Goal: Transaction & Acquisition: Purchase product/service

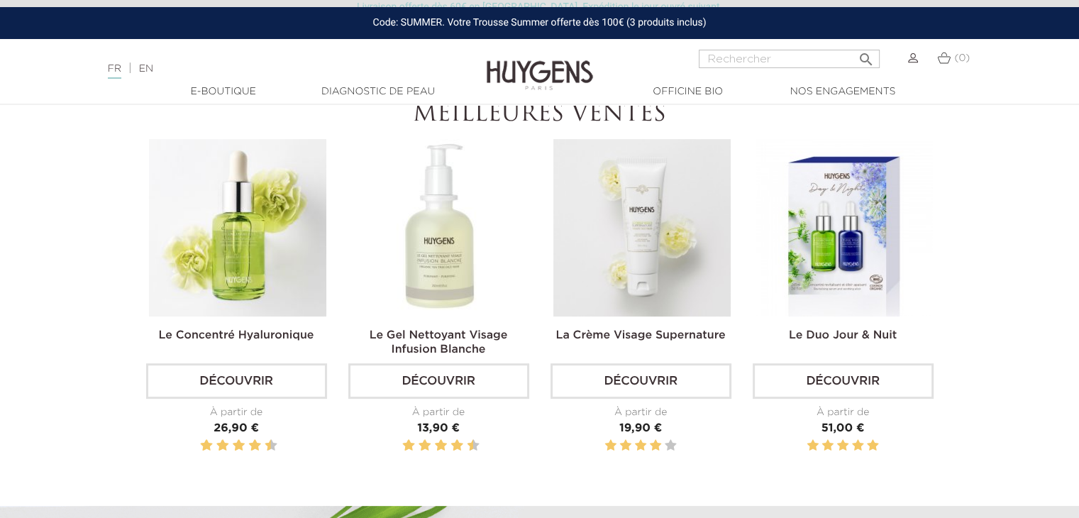
scroll to position [443, 0]
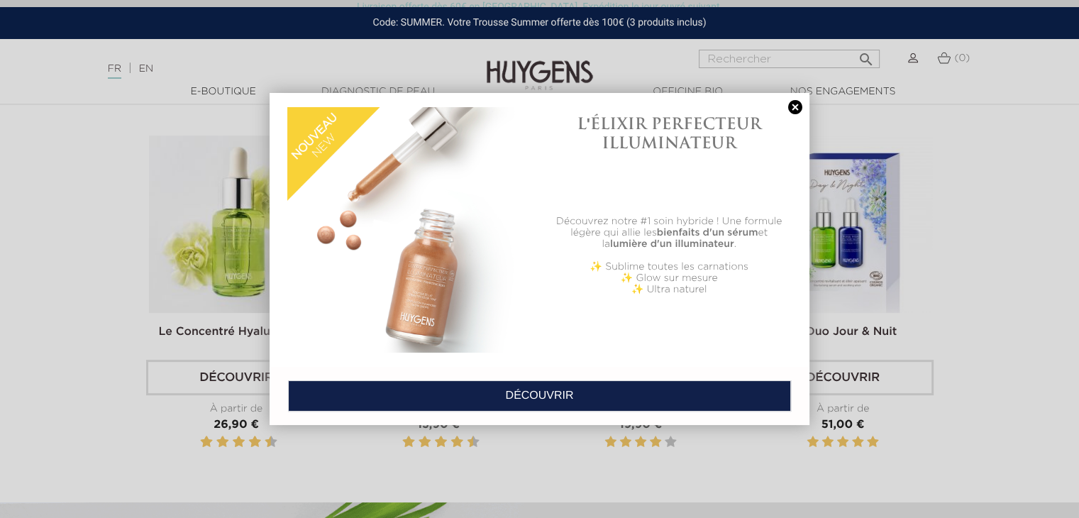
click at [795, 107] on link at bounding box center [795, 107] width 20 height 15
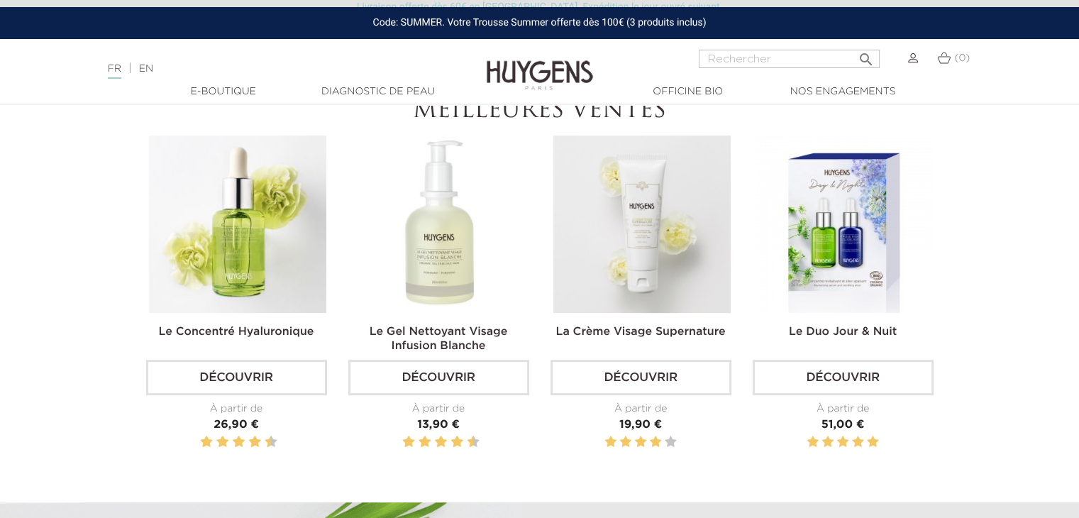
click at [832, 231] on img at bounding box center [844, 224] width 177 height 177
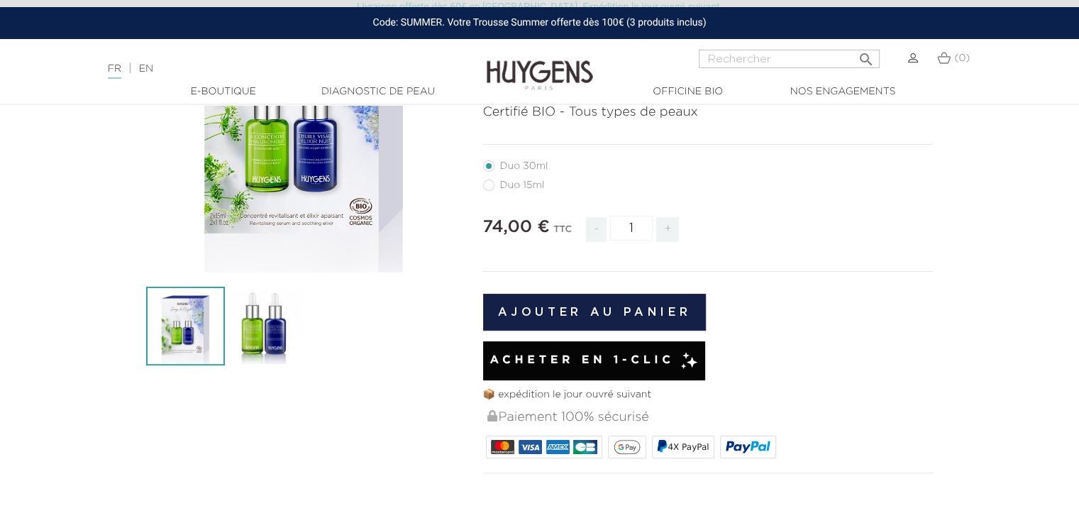
scroll to position [241, 0]
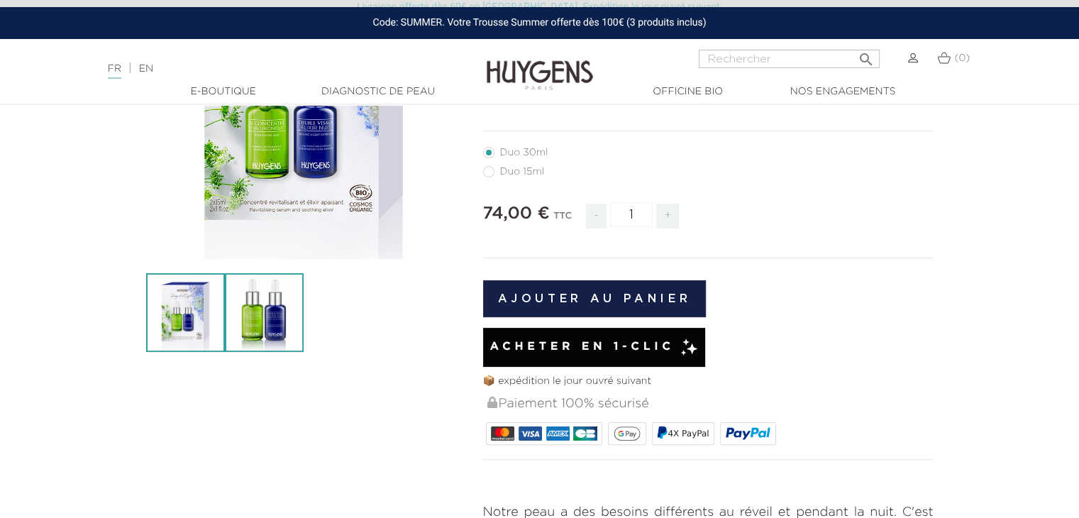
click at [254, 328] on img at bounding box center [264, 312] width 79 height 79
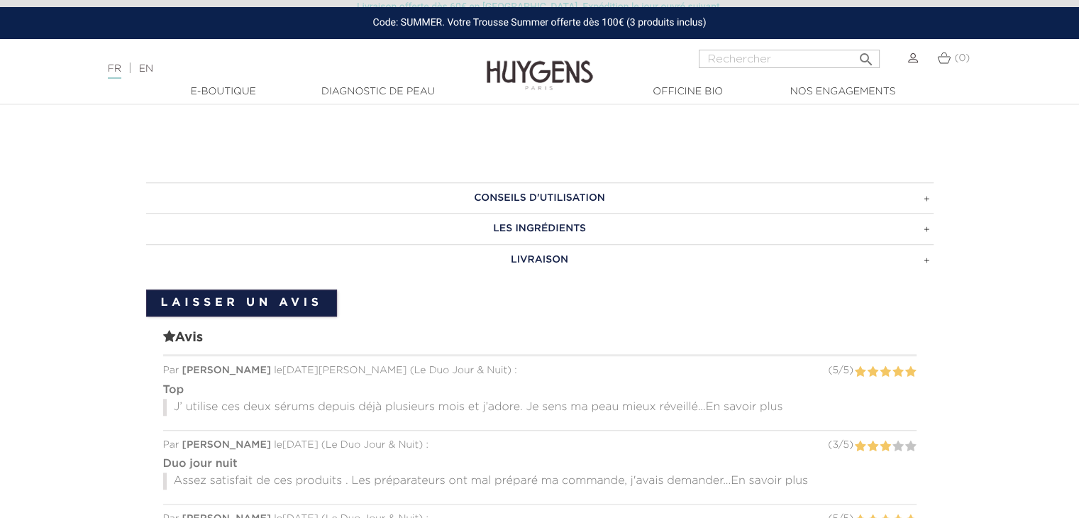
scroll to position [1124, 0]
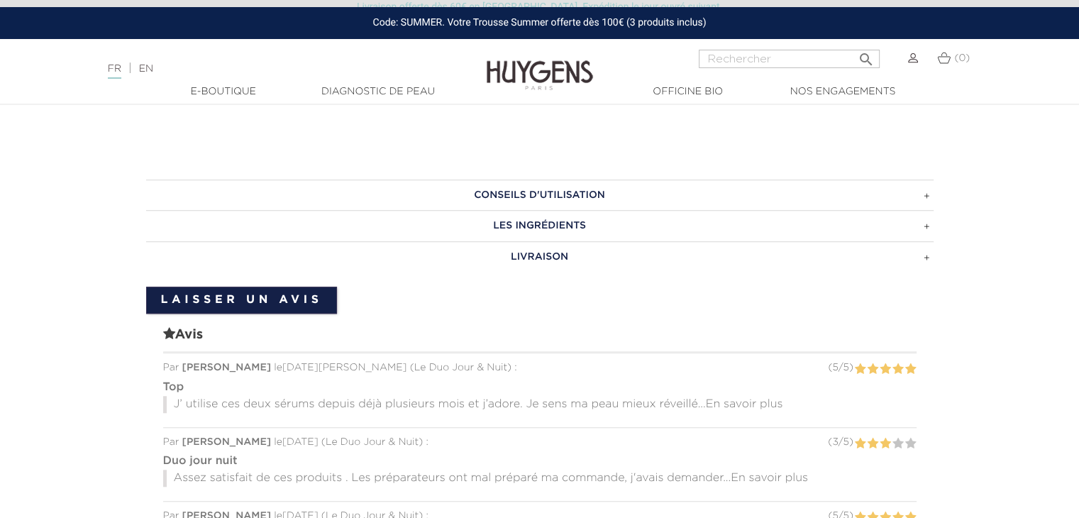
click at [927, 210] on h3 "LES INGRÉDIENTS" at bounding box center [540, 225] width 788 height 31
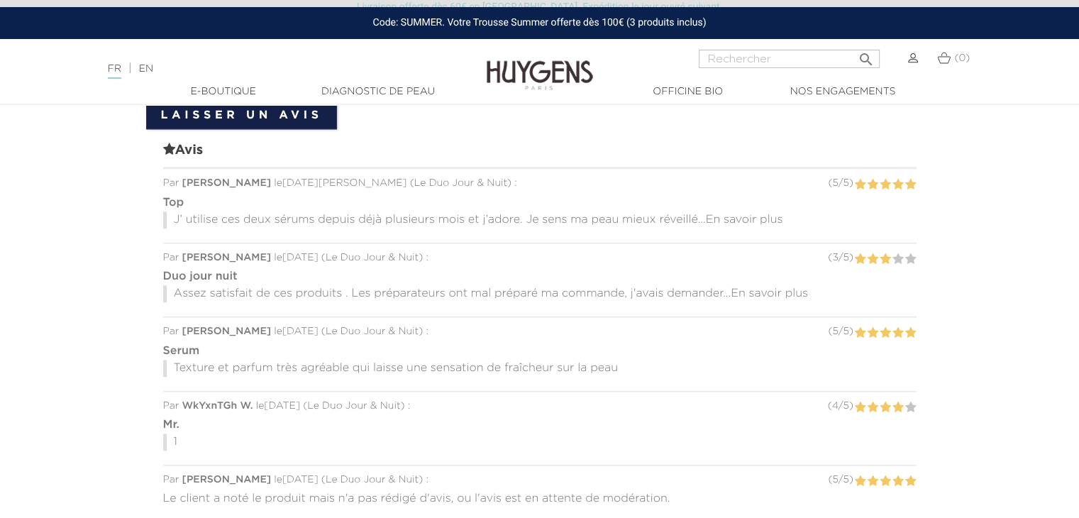
scroll to position [1537, 0]
click at [775, 287] on span "En savoir plus" at bounding box center [769, 292] width 77 height 11
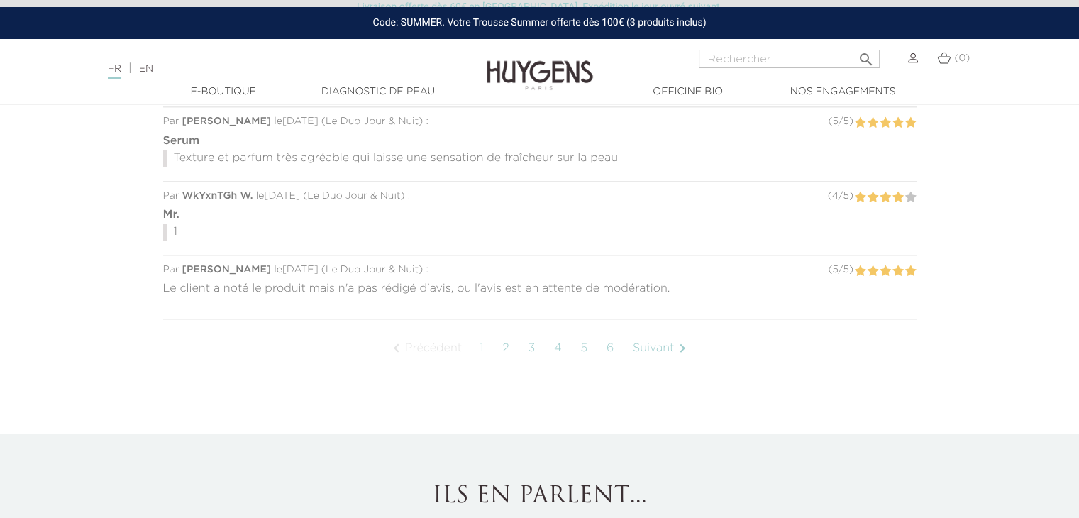
scroll to position [1761, 0]
click at [664, 332] on link "Suivant " at bounding box center [662, 349] width 72 height 35
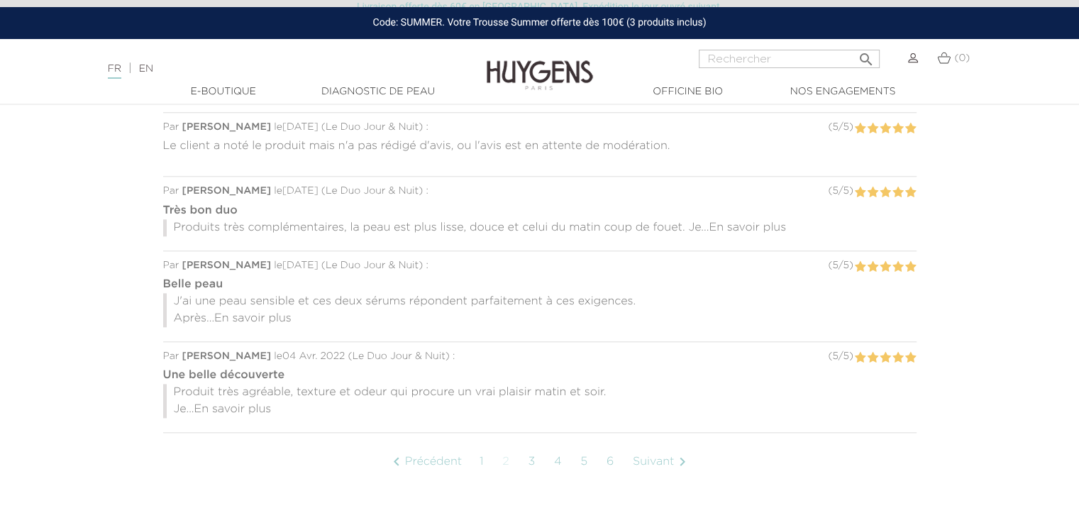
scroll to position [1439, 0]
click at [276, 313] on span "En savoir plus" at bounding box center [252, 318] width 77 height 11
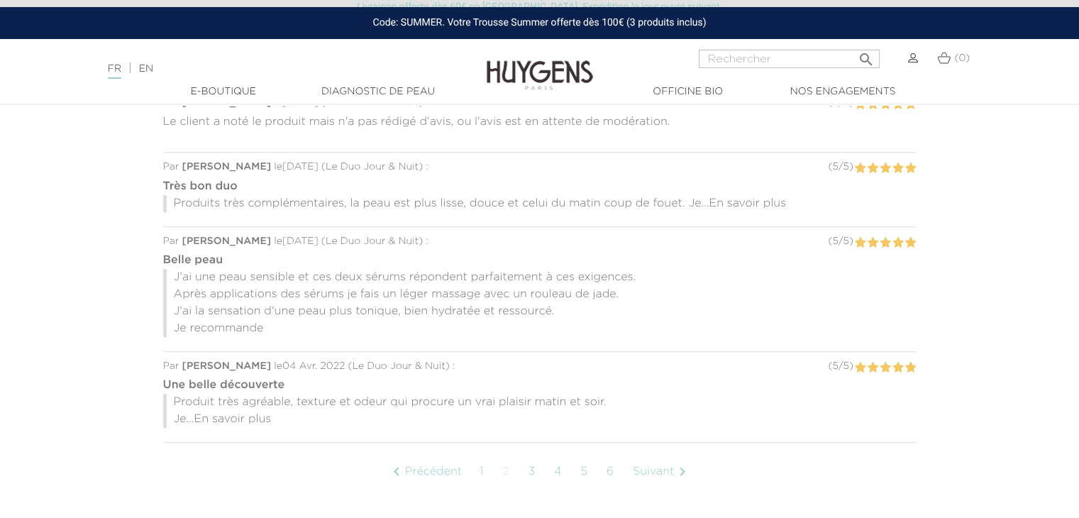
scroll to position [1465, 0]
click at [534, 453] on link "3" at bounding box center [532, 470] width 23 height 35
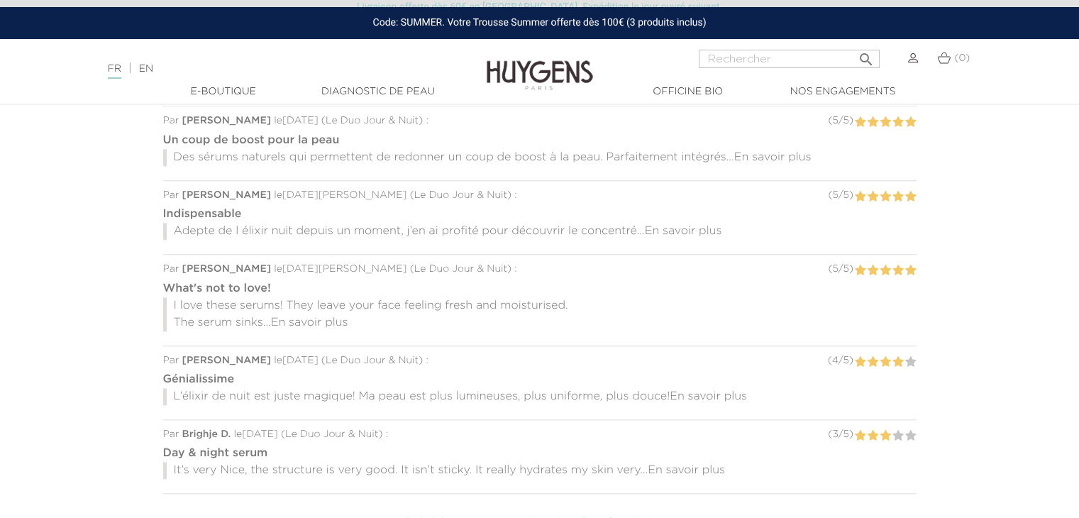
scroll to position [1369, 0]
click at [414, 94] on link "Diagnostic de peau" at bounding box center [378, 91] width 142 height 15
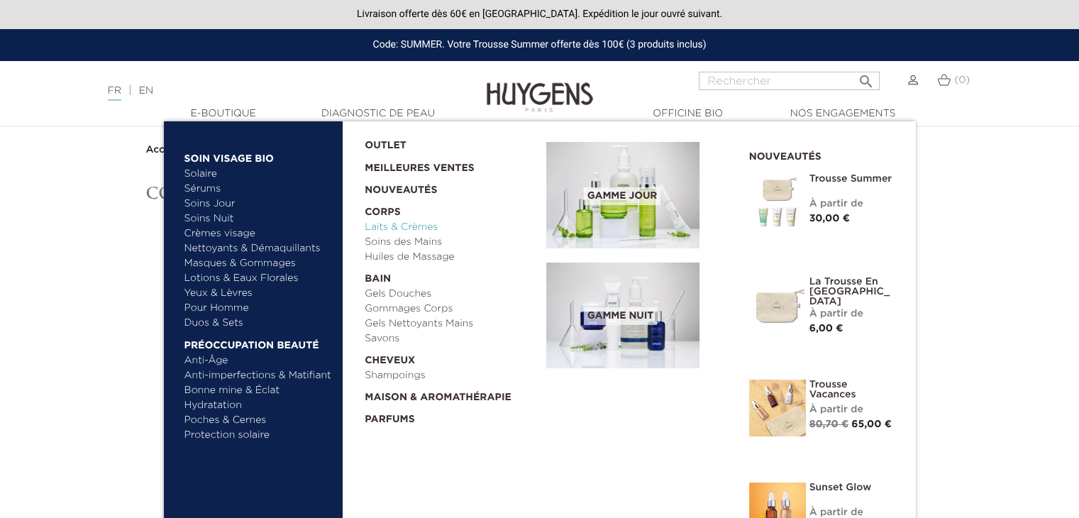
click at [399, 231] on link "Laits & Crèmes" at bounding box center [451, 227] width 172 height 15
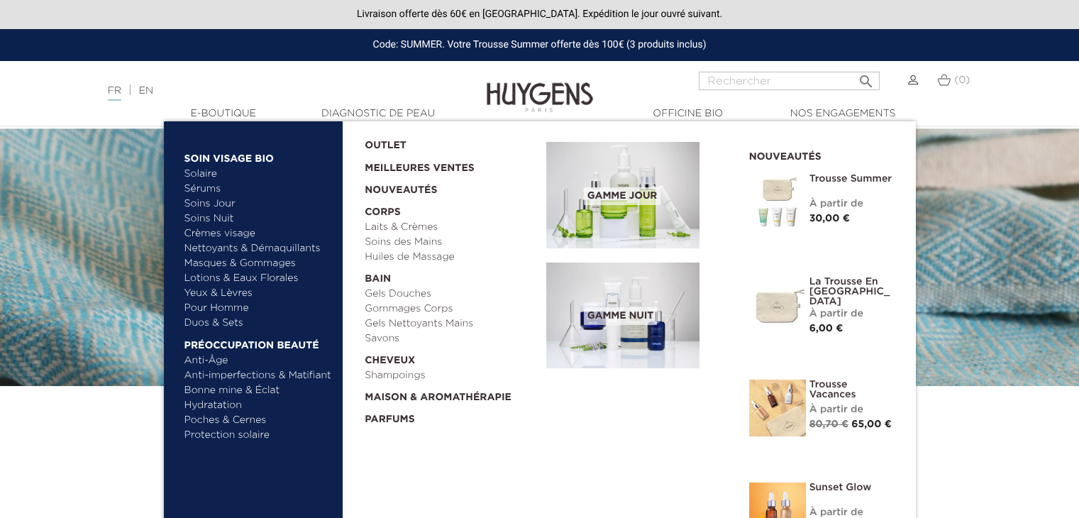
click at [217, 234] on link "Crèmes visage" at bounding box center [258, 233] width 148 height 15
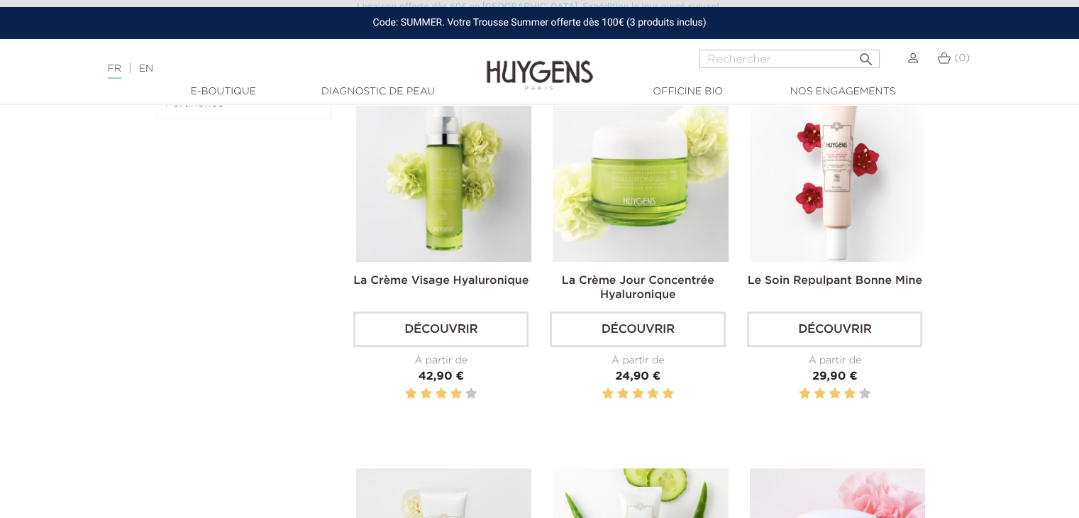
scroll to position [450, 0]
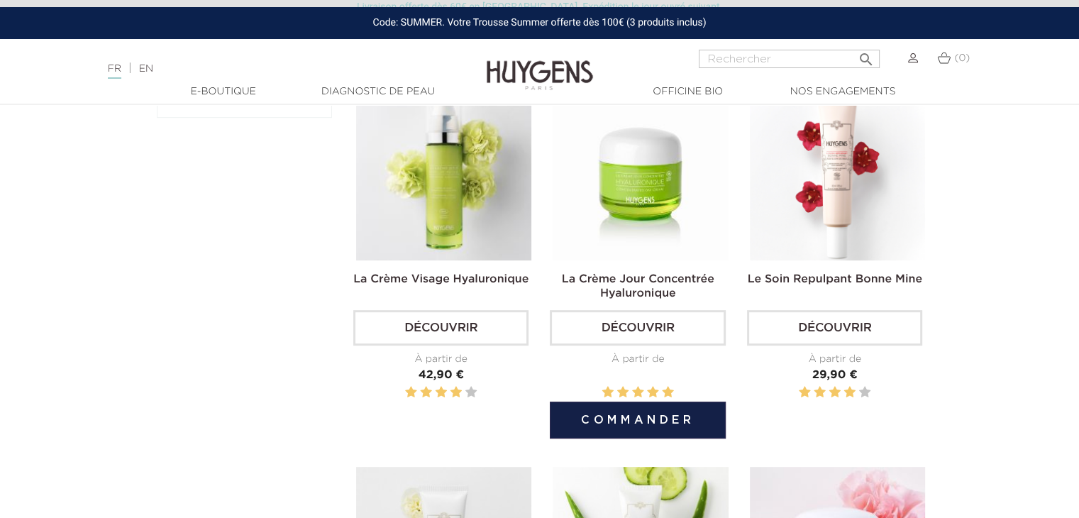
click at [668, 202] on img at bounding box center [640, 172] width 175 height 175
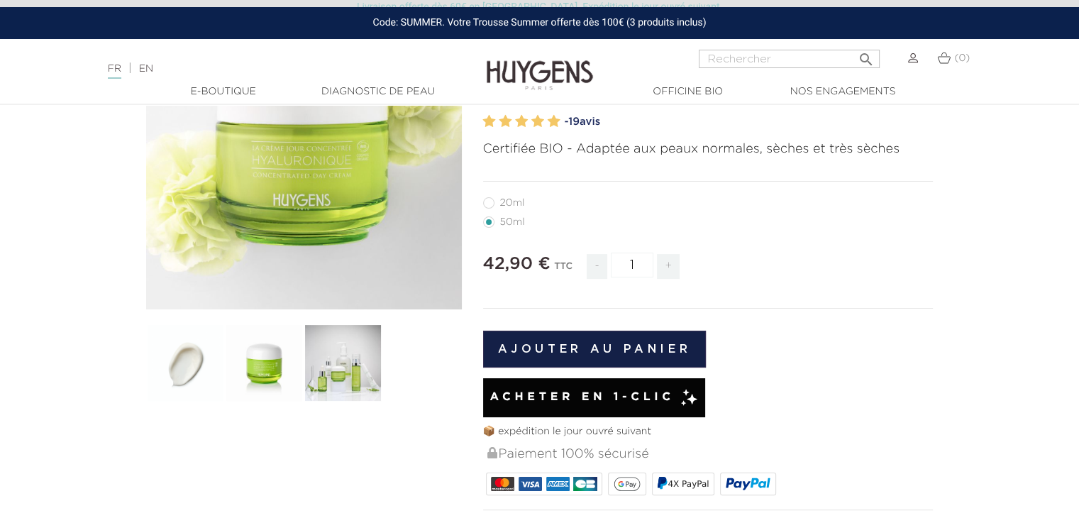
scroll to position [192, 0]
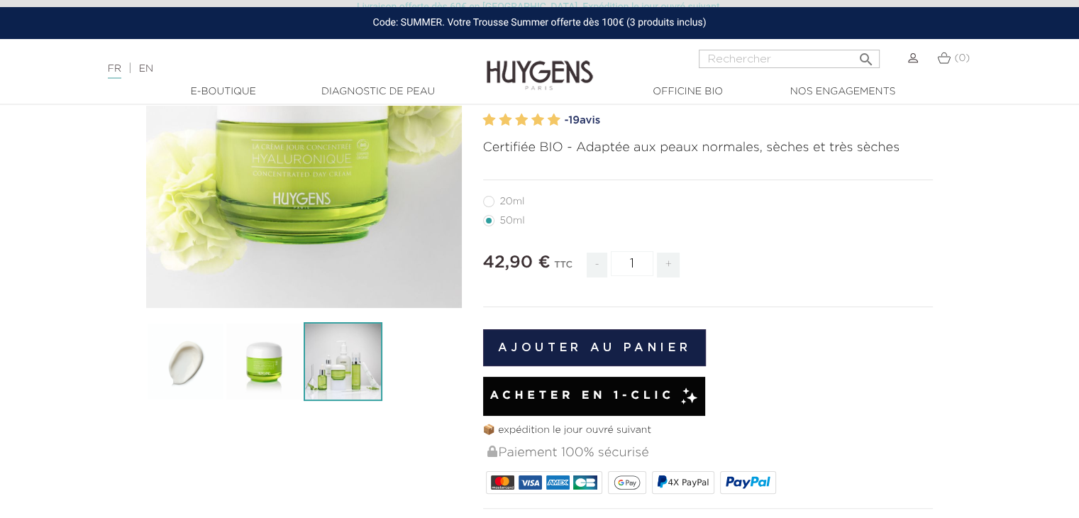
click at [348, 353] on img at bounding box center [343, 361] width 79 height 79
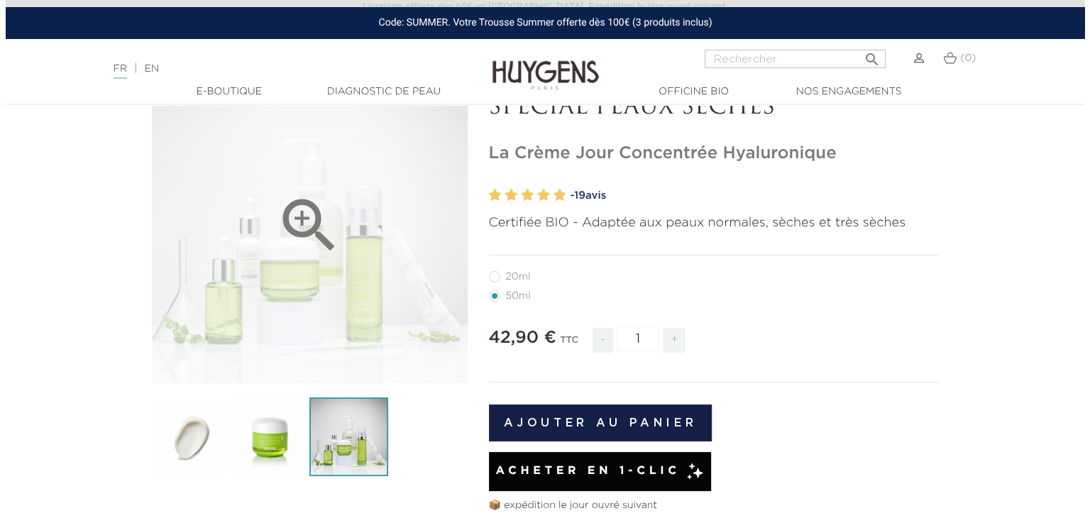
scroll to position [114, 0]
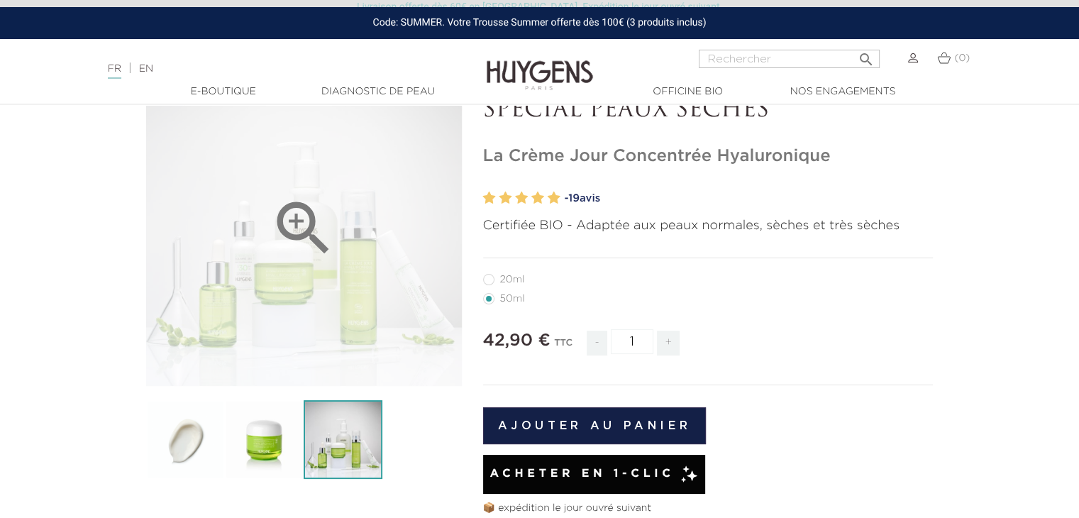
click at [302, 213] on icon "" at bounding box center [303, 228] width 71 height 71
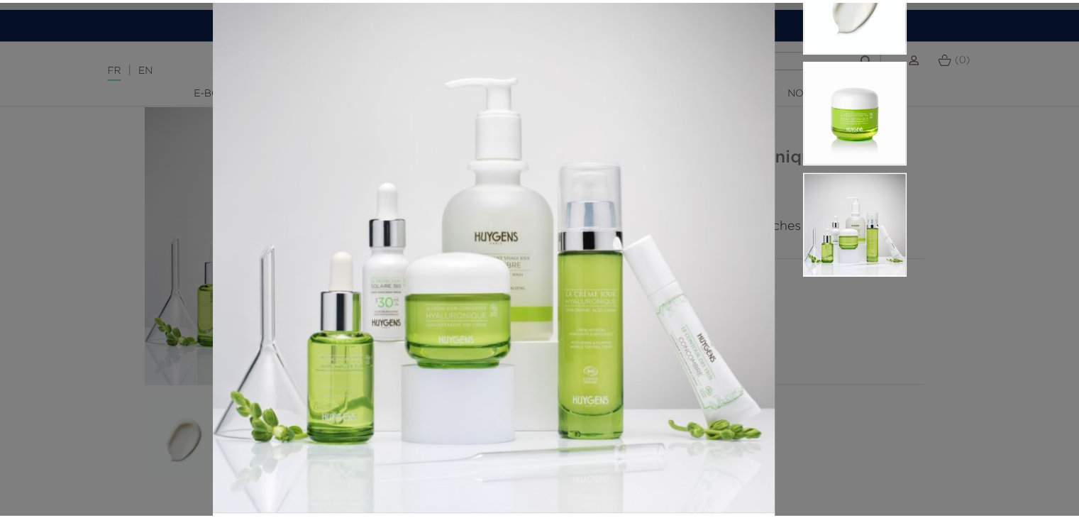
scroll to position [85, 0]
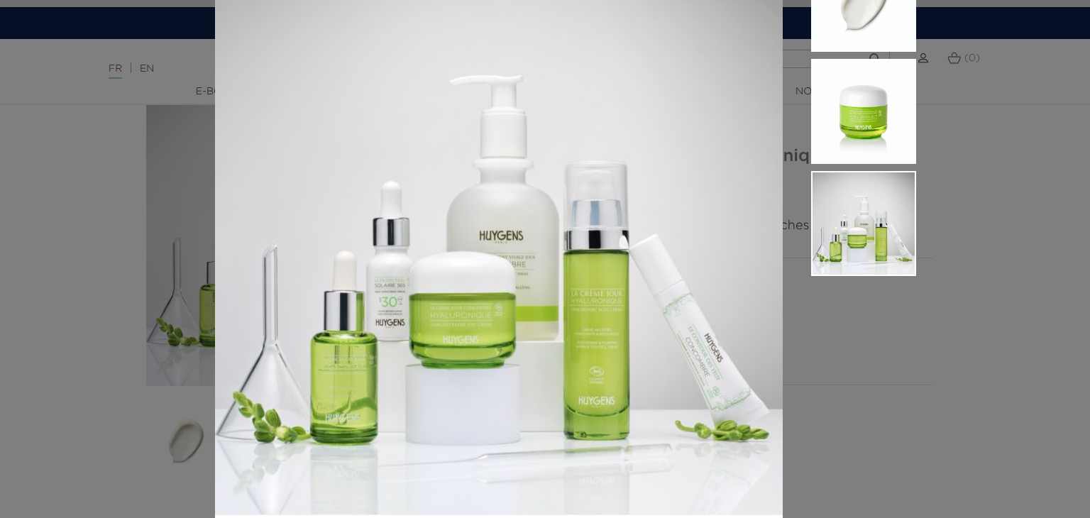
click at [83, 255] on div "Certifiée BIO - Adaptée aux peaux normales, sèches et très sèches" at bounding box center [545, 259] width 1090 height 518
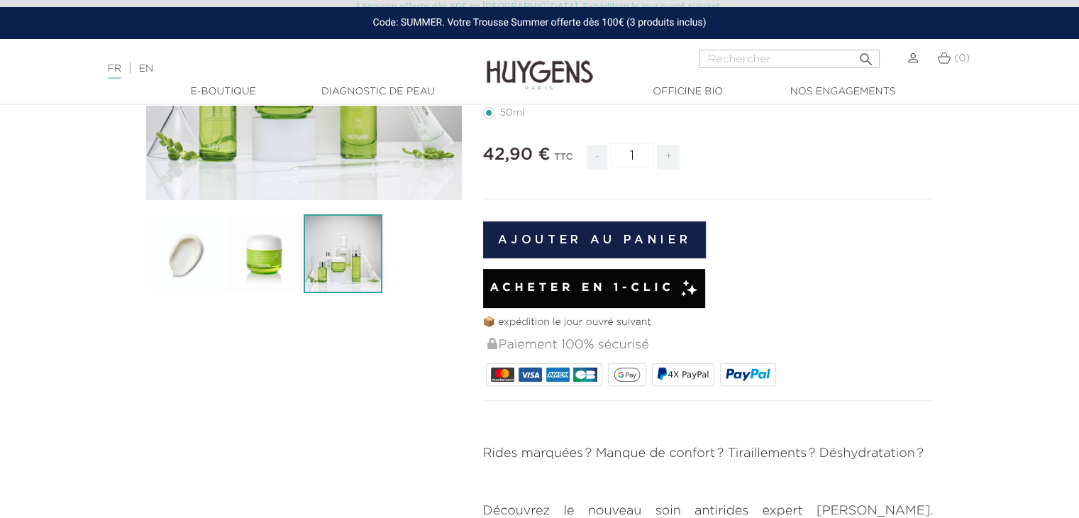
scroll to position [300, 0]
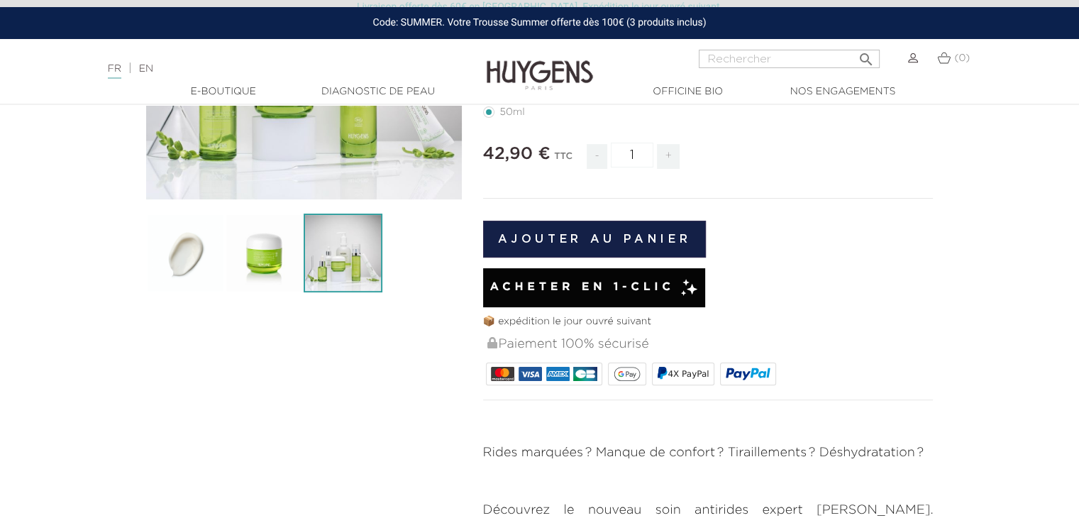
click at [675, 160] on span "+" at bounding box center [668, 156] width 23 height 25
type input "3"
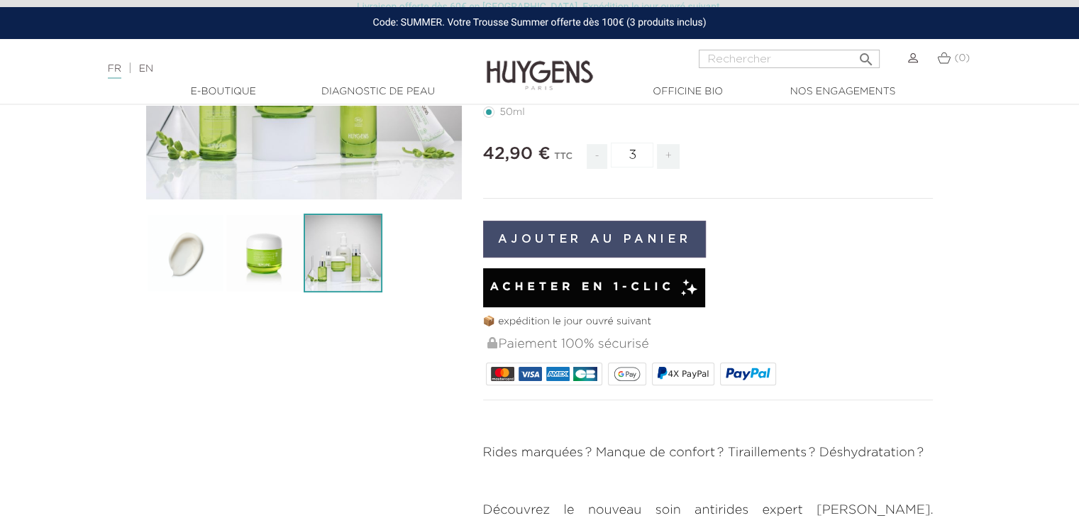
click at [607, 221] on button "Ajouter au panier" at bounding box center [595, 239] width 224 height 37
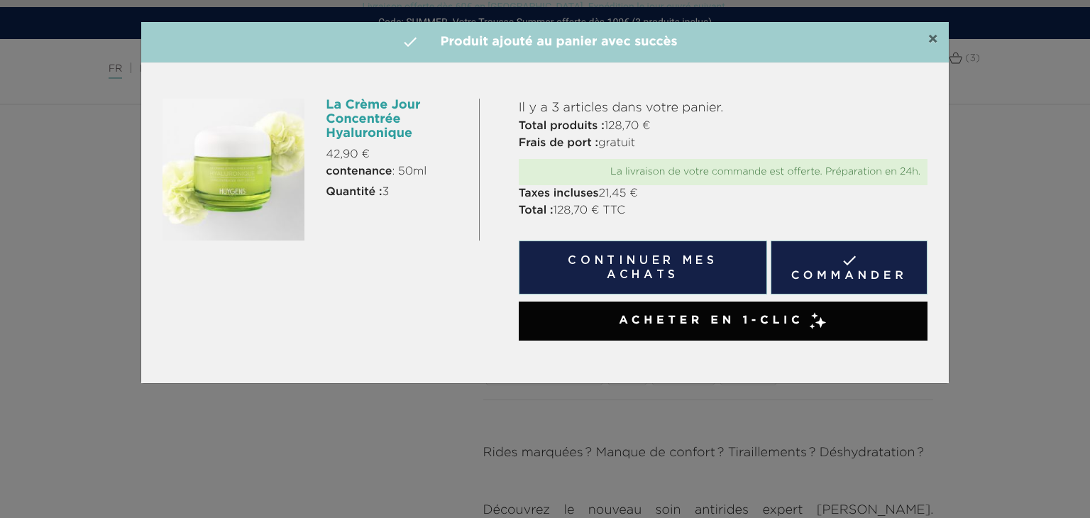
click at [930, 37] on span "×" at bounding box center [932, 39] width 11 height 17
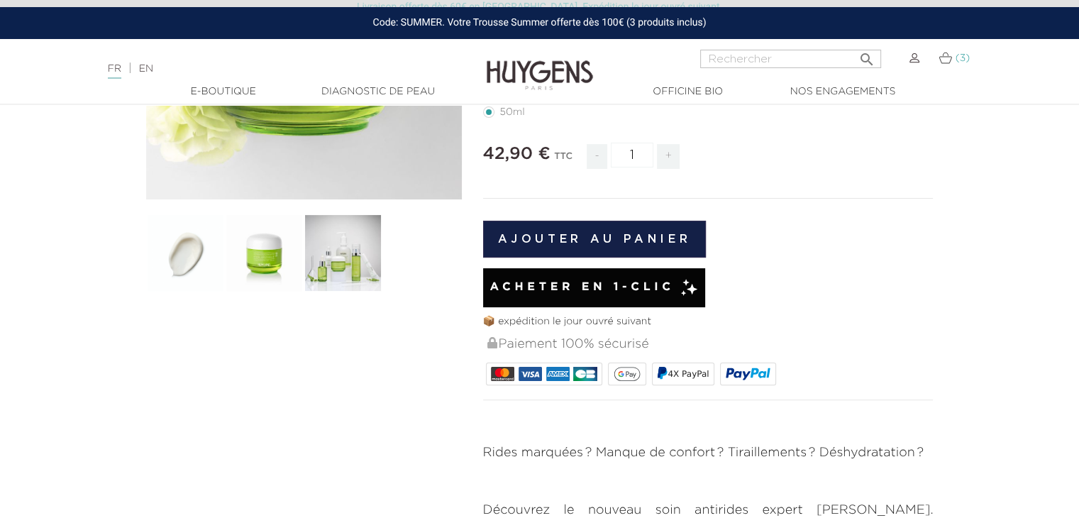
click at [954, 58] on link "(3)" at bounding box center [954, 58] width 31 height 11
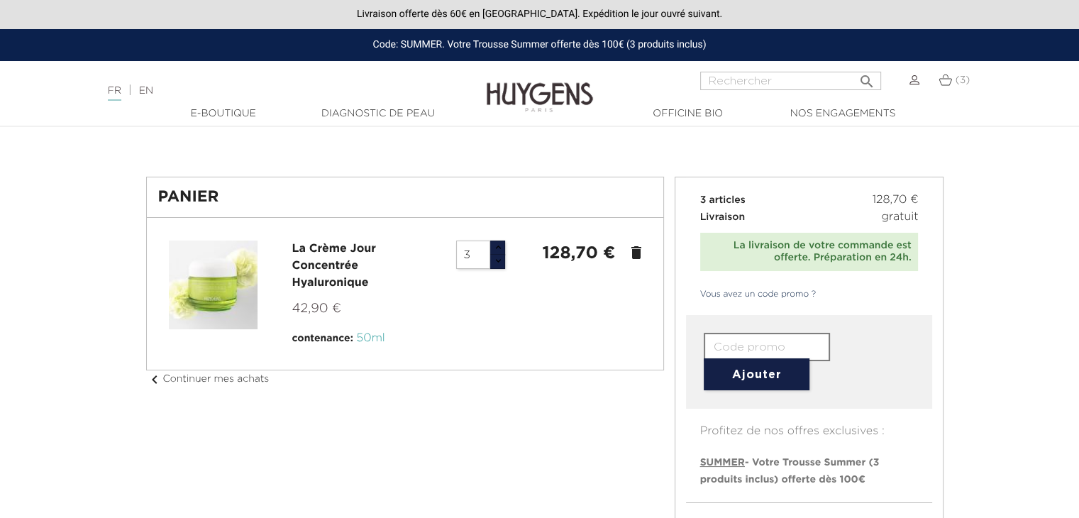
click at [726, 323] on div "Ajouter " at bounding box center [809, 362] width 247 height 94
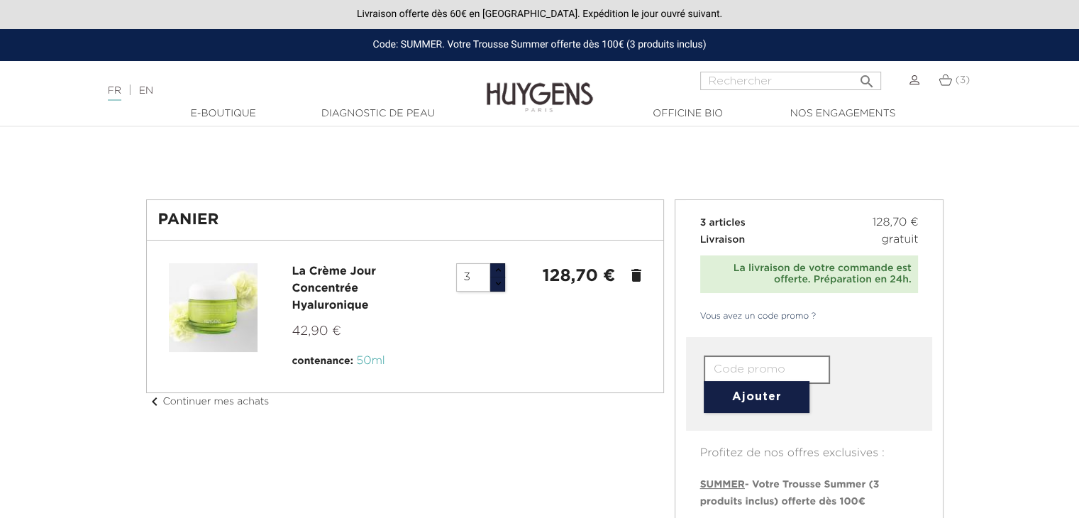
click at [724, 360] on input "text" at bounding box center [767, 369] width 126 height 28
type input "summer"
click at [741, 392] on button "Ajouter" at bounding box center [757, 397] width 106 height 32
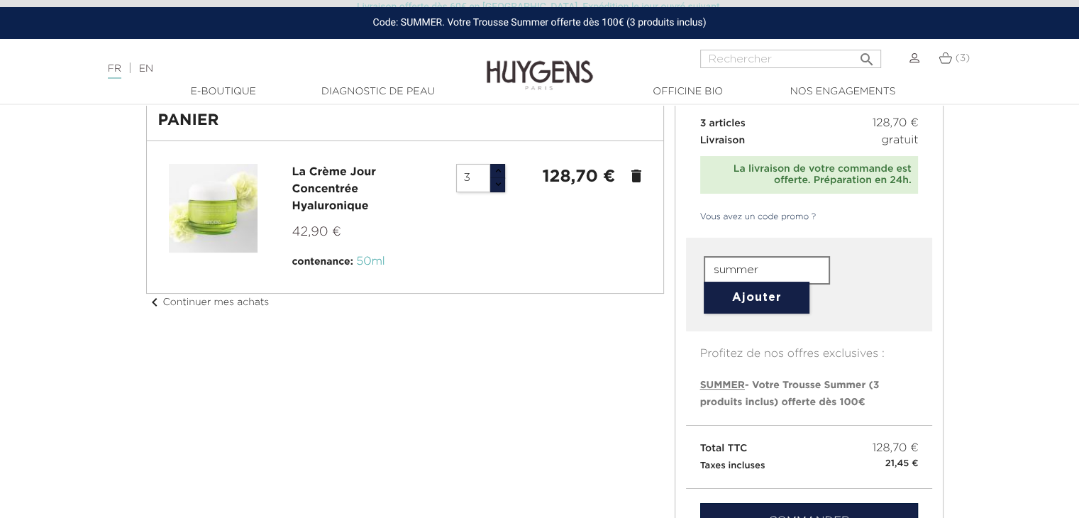
scroll to position [79, 0]
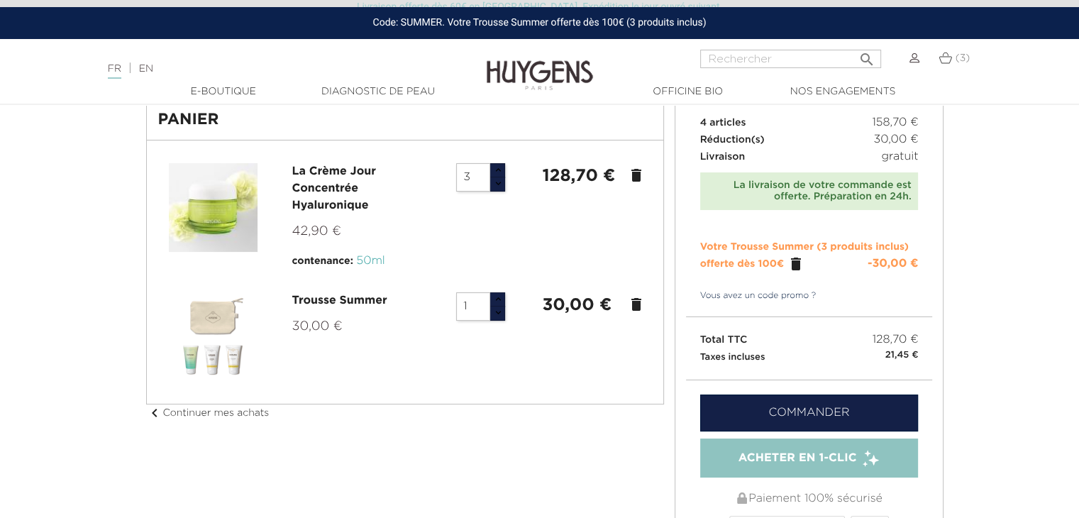
click at [202, 359] on img at bounding box center [213, 336] width 89 height 89
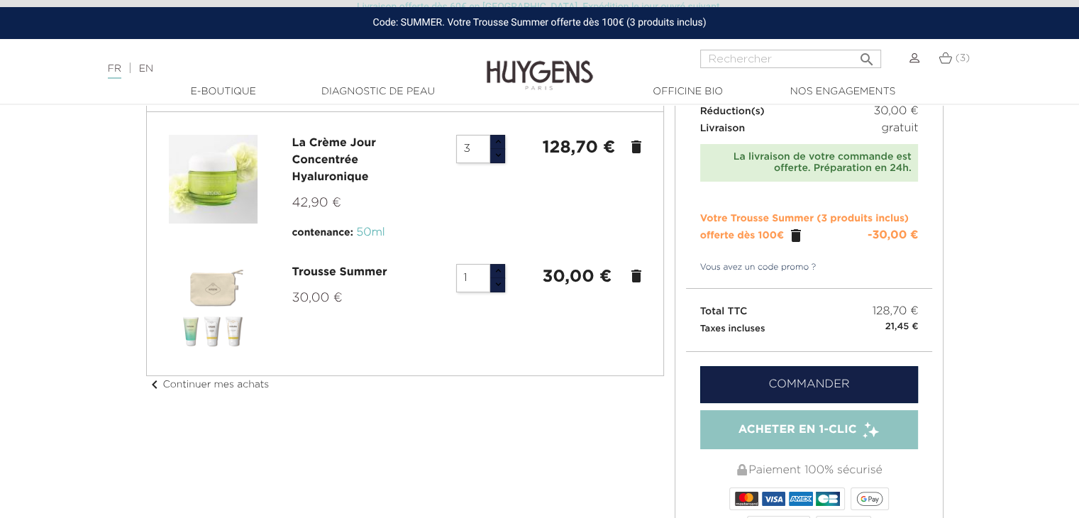
scroll to position [0, 0]
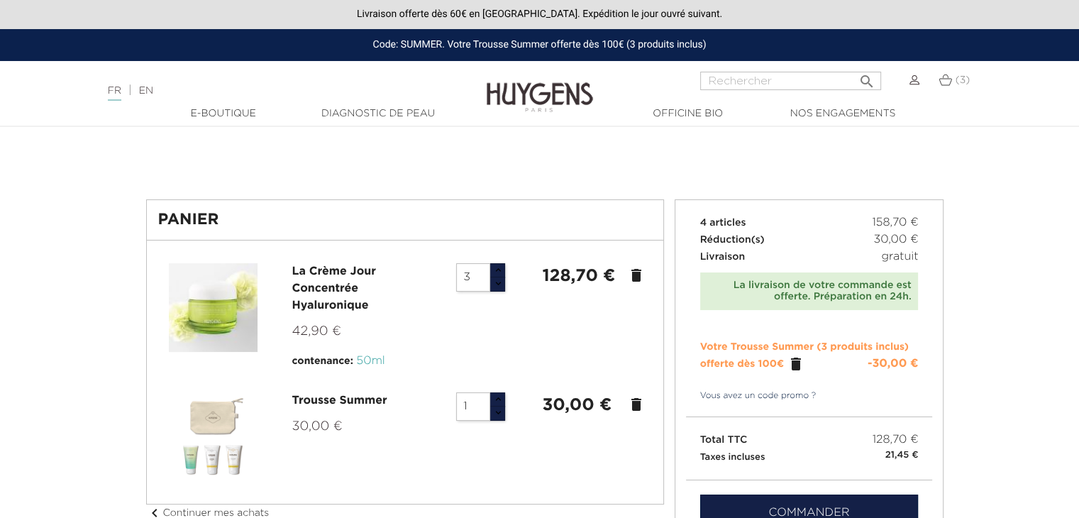
click at [639, 273] on icon "delete" at bounding box center [636, 275] width 17 height 17
click at [636, 274] on icon "delete" at bounding box center [636, 275] width 17 height 17
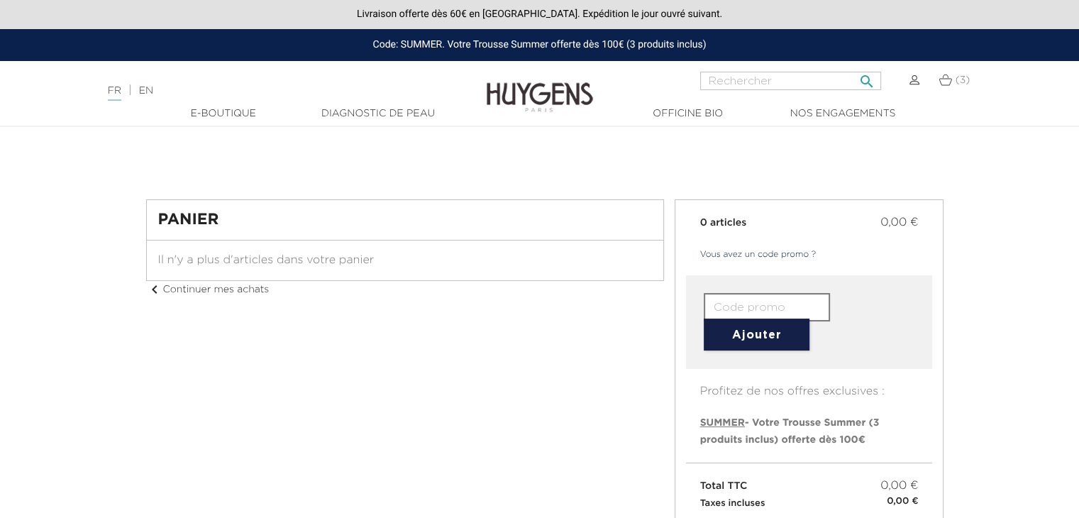
click at [756, 79] on input "Rechercher" at bounding box center [790, 81] width 181 height 18
type input "trousse"
click at [854, 67] on button " Rechercher" at bounding box center [867, 76] width 26 height 19
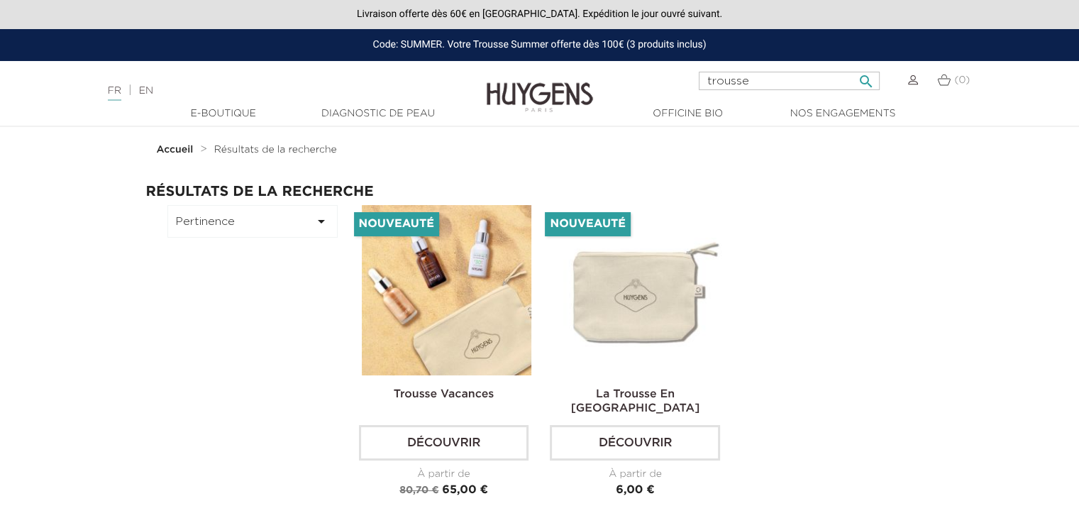
click at [792, 83] on input "trousse" at bounding box center [789, 81] width 181 height 18
type input "trousse summer"
click at [853, 67] on button " Rechercher" at bounding box center [866, 76] width 26 height 19
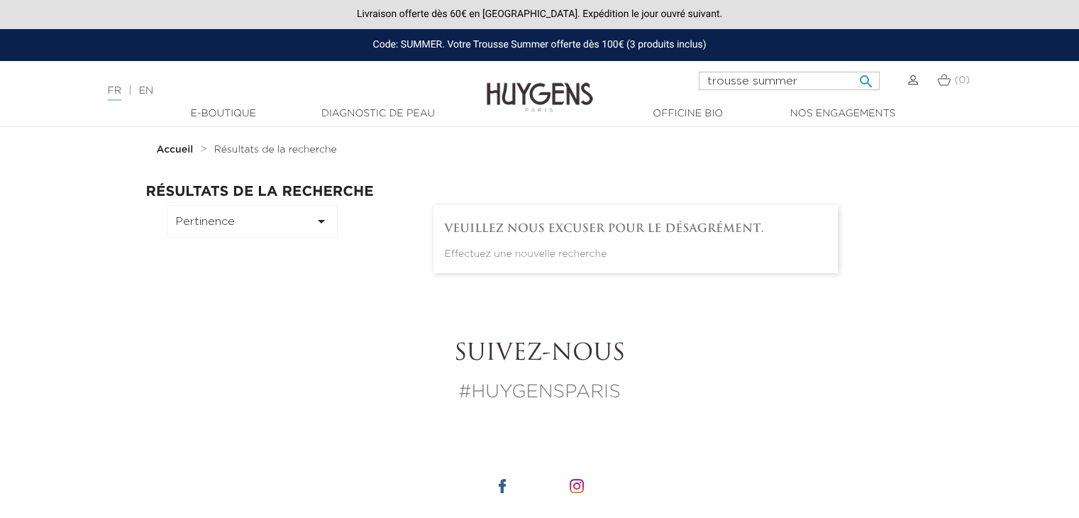
click at [732, 78] on input "trousse summer" at bounding box center [789, 81] width 181 height 18
type input "summer"
click at [853, 67] on button " Rechercher" at bounding box center [866, 76] width 26 height 19
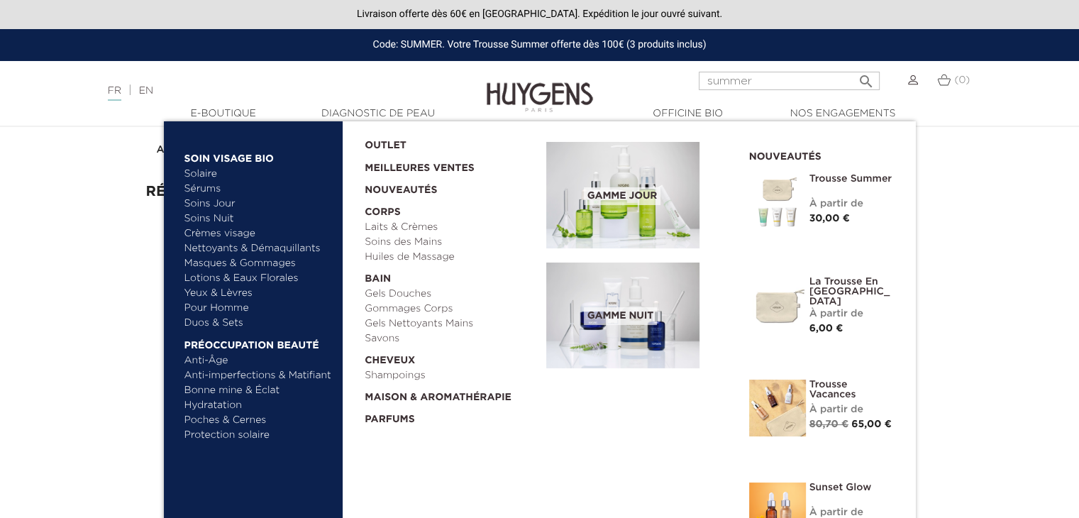
click at [219, 403] on link "Hydratation" at bounding box center [258, 405] width 148 height 15
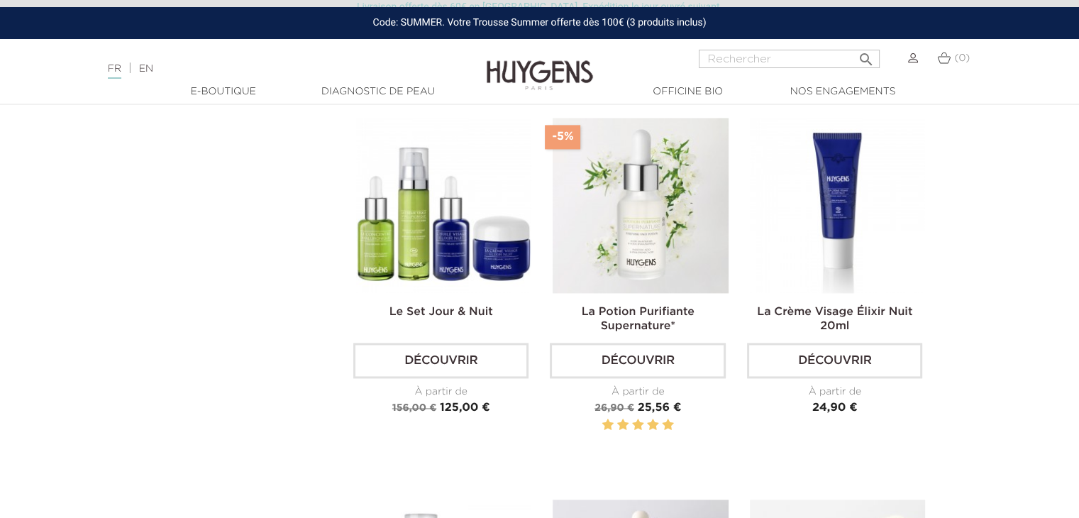
scroll to position [1961, 0]
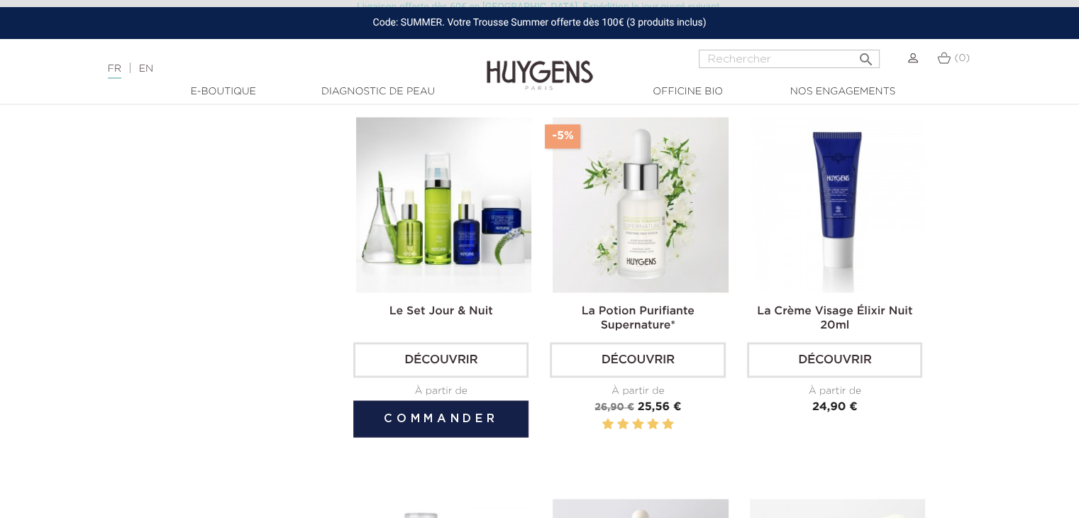
click at [436, 232] on img at bounding box center [443, 204] width 175 height 175
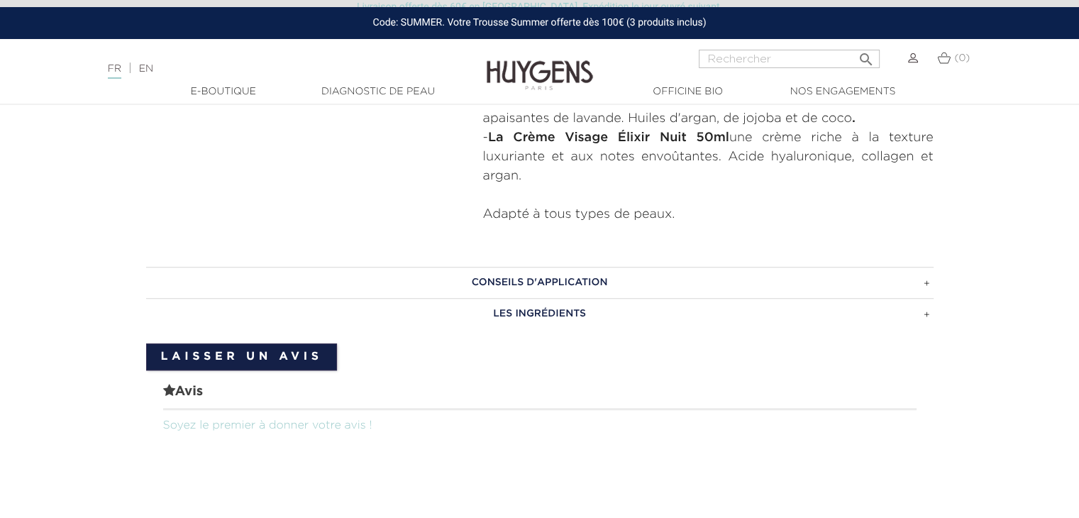
scroll to position [807, 0]
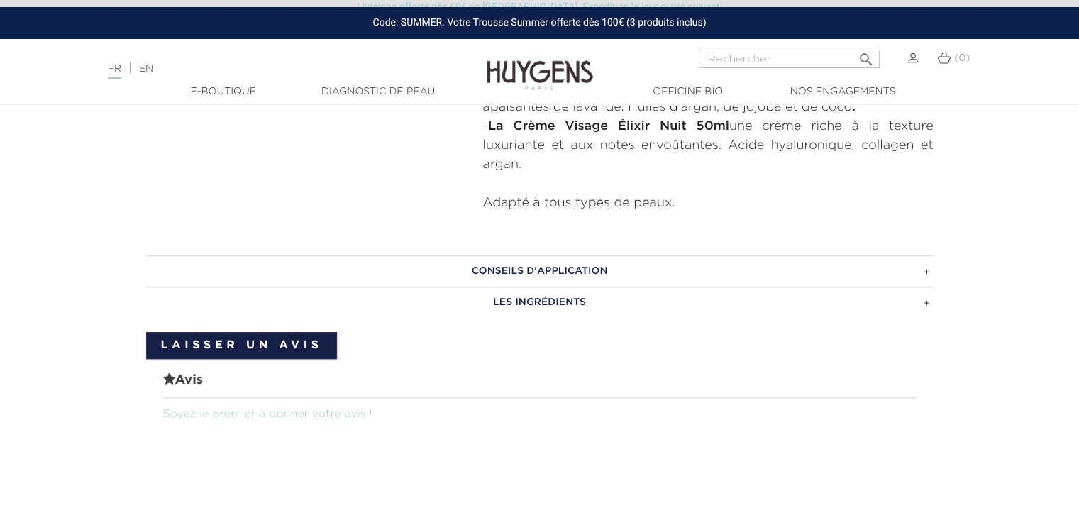
click at [627, 263] on h3 "CONSEILS D'APPLICATION" at bounding box center [540, 270] width 788 height 31
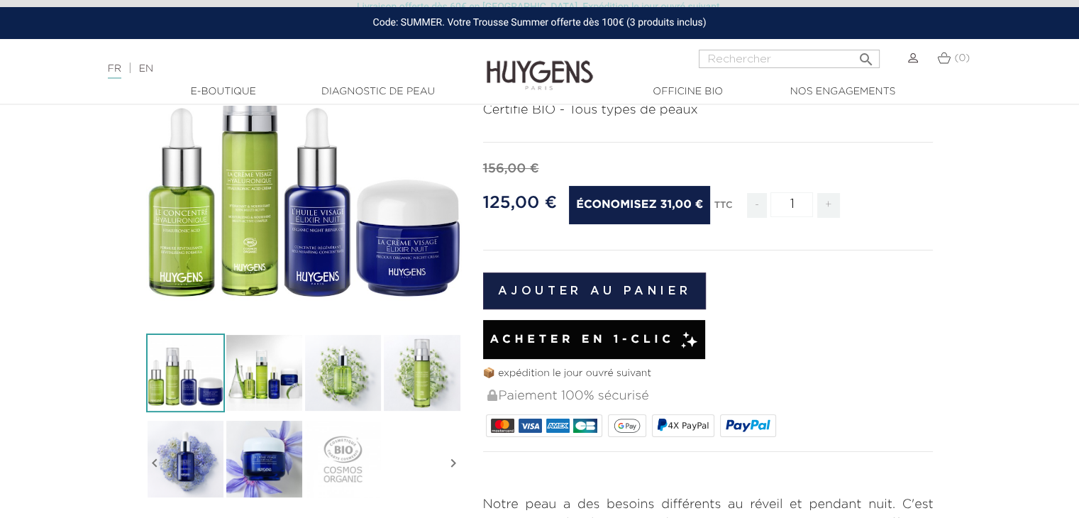
scroll to position [181, 0]
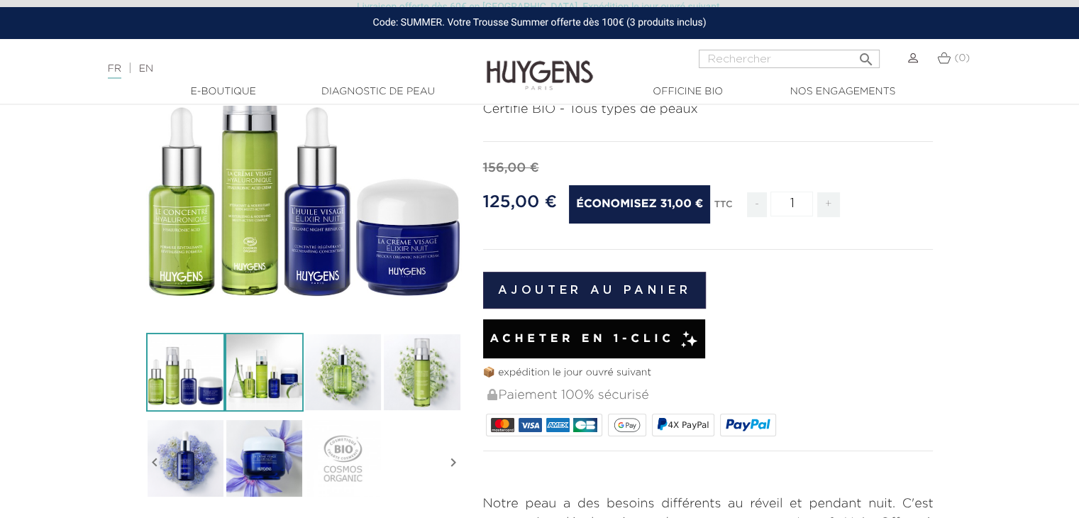
click at [258, 361] on img at bounding box center [264, 372] width 79 height 79
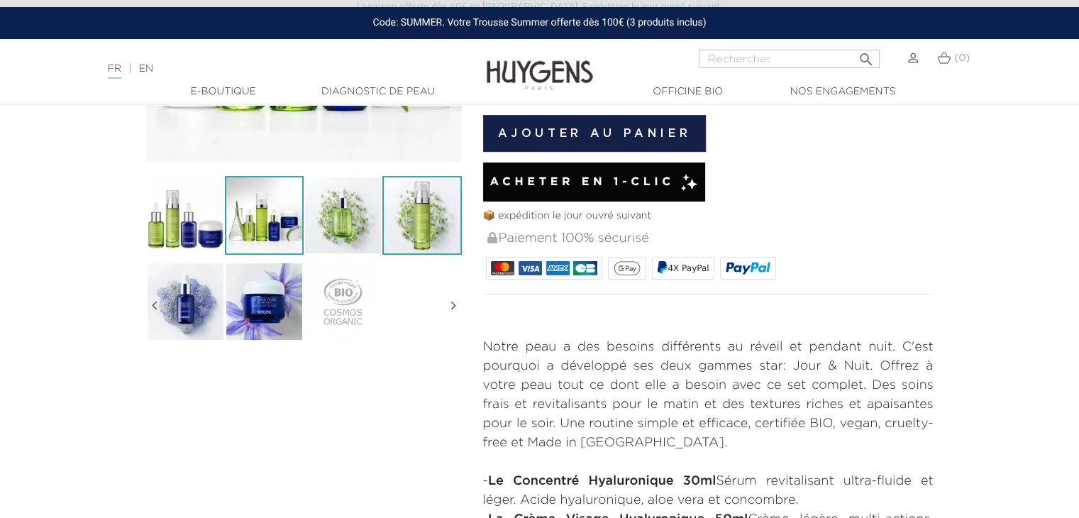
scroll to position [339, 0]
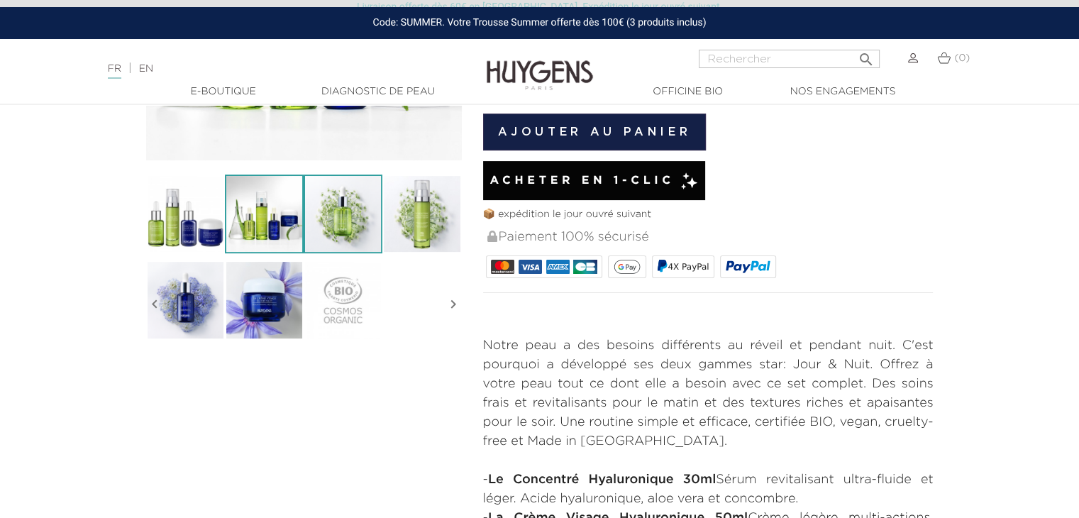
click at [333, 204] on img at bounding box center [343, 214] width 79 height 79
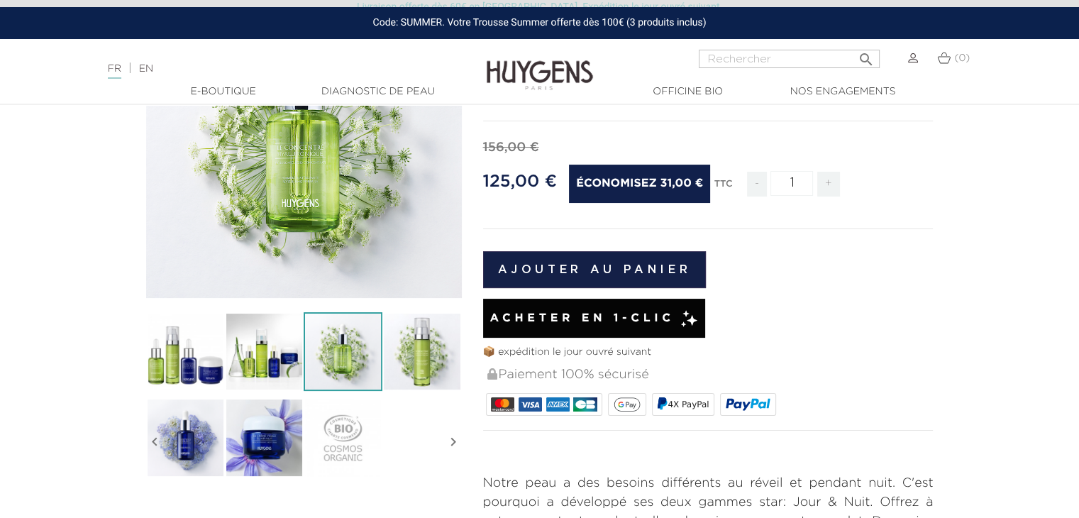
scroll to position [196, 0]
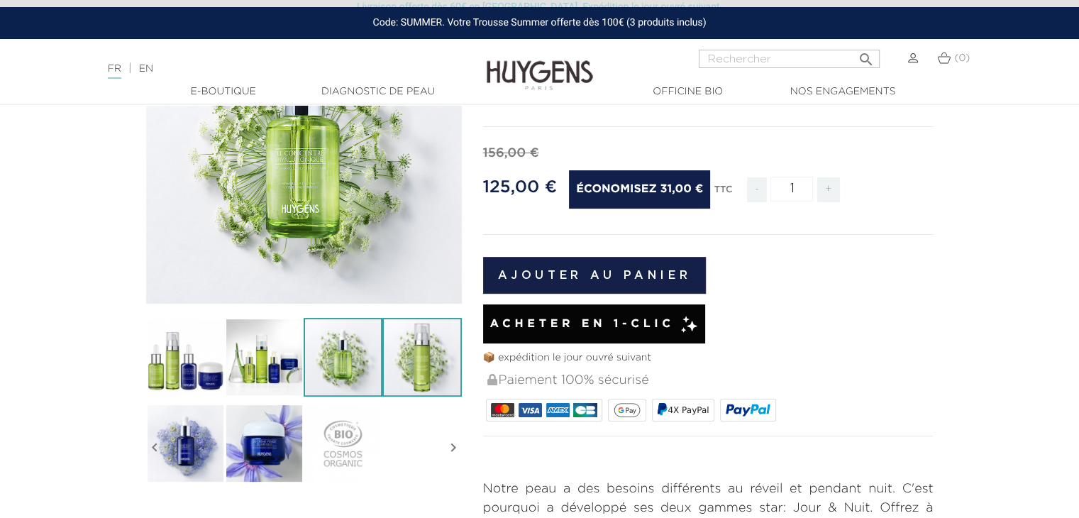
click at [434, 380] on img at bounding box center [421, 357] width 79 height 79
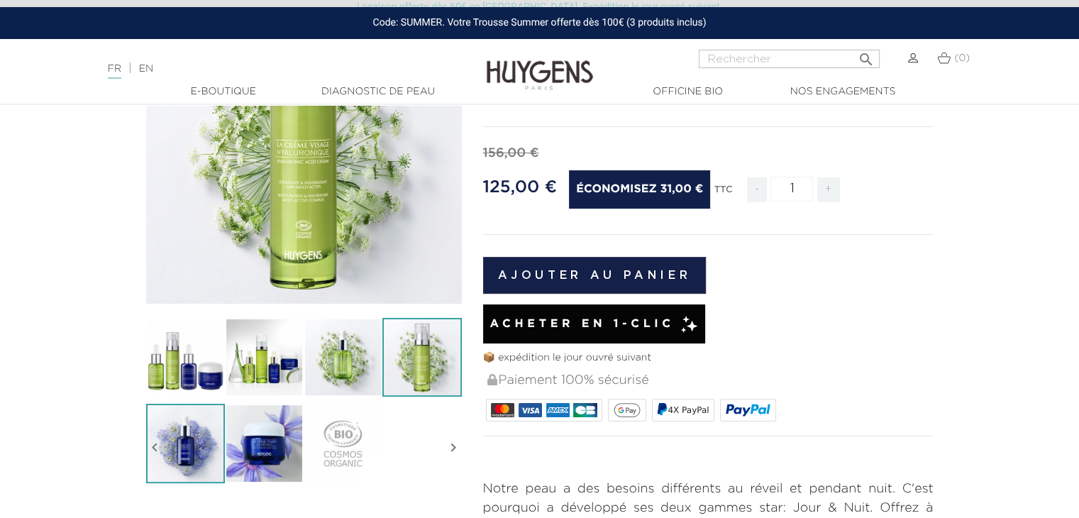
click at [197, 438] on img at bounding box center [185, 443] width 79 height 79
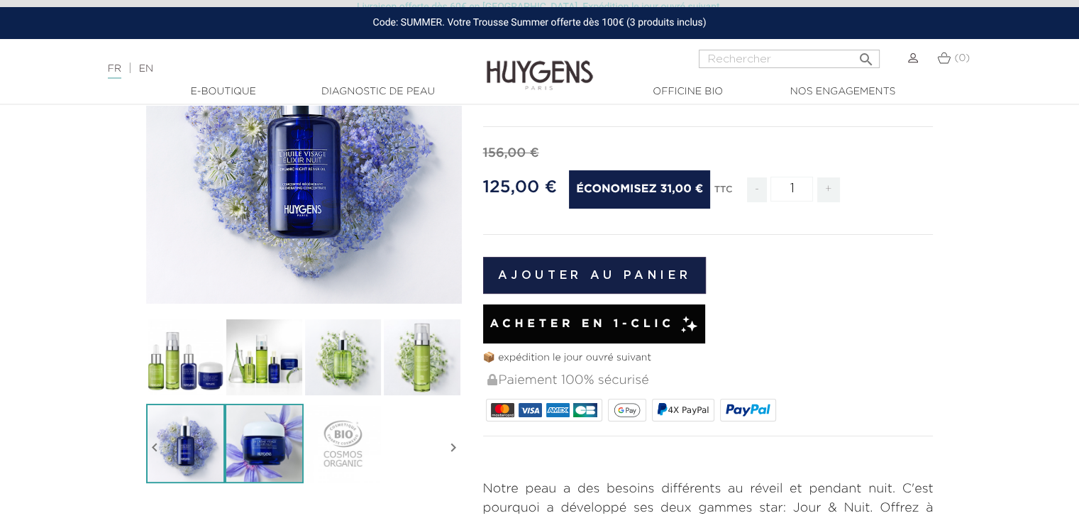
click at [249, 444] on img at bounding box center [264, 443] width 79 height 79
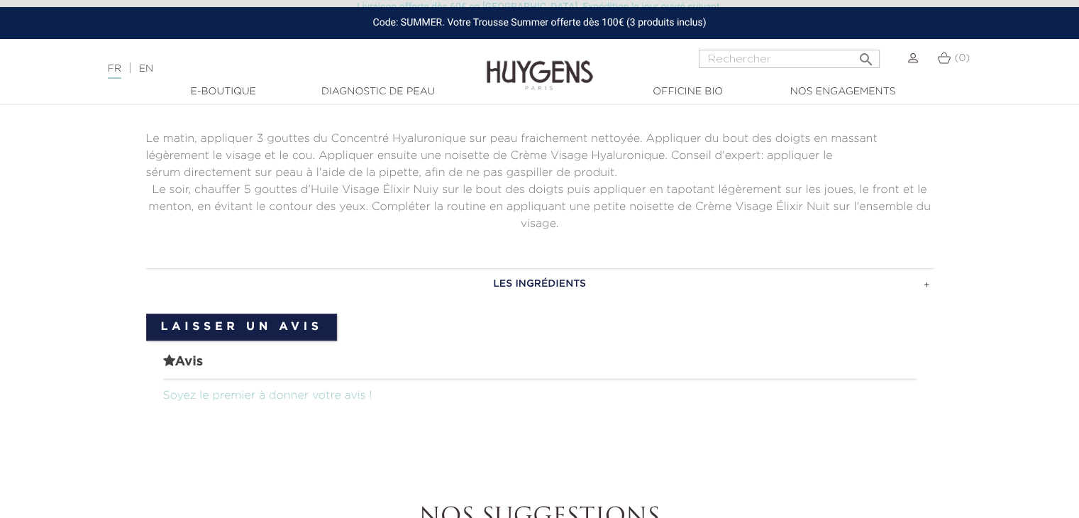
scroll to position [987, 0]
click at [575, 282] on h3 "LES INGRÉDIENTS" at bounding box center [540, 281] width 788 height 31
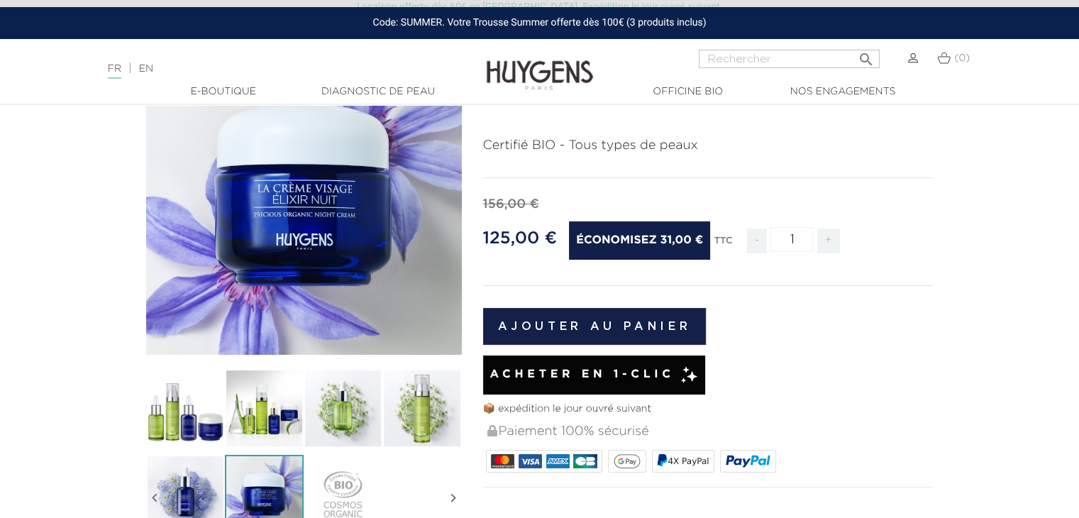
scroll to position [0, 0]
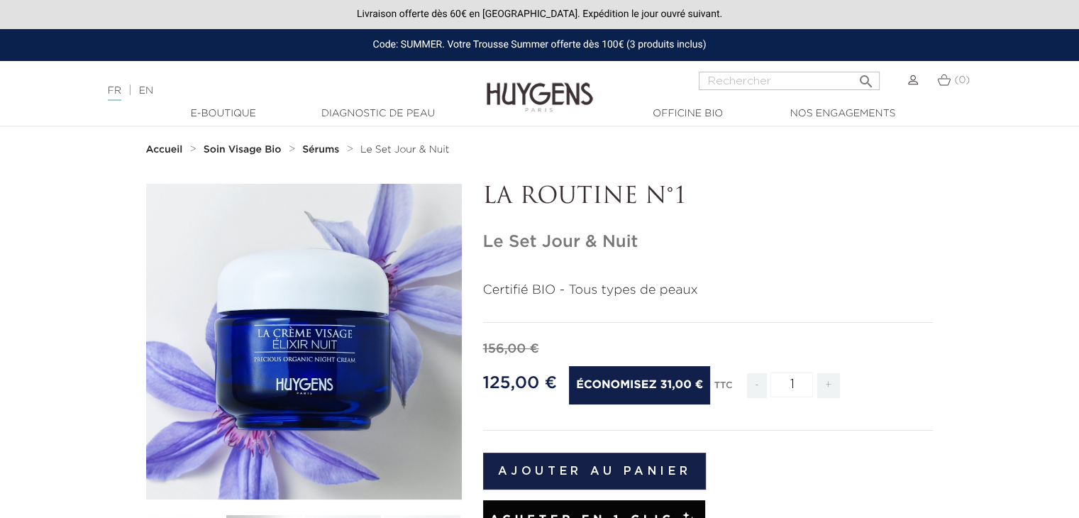
click at [329, 152] on strong "Sérums" at bounding box center [320, 150] width 37 height 10
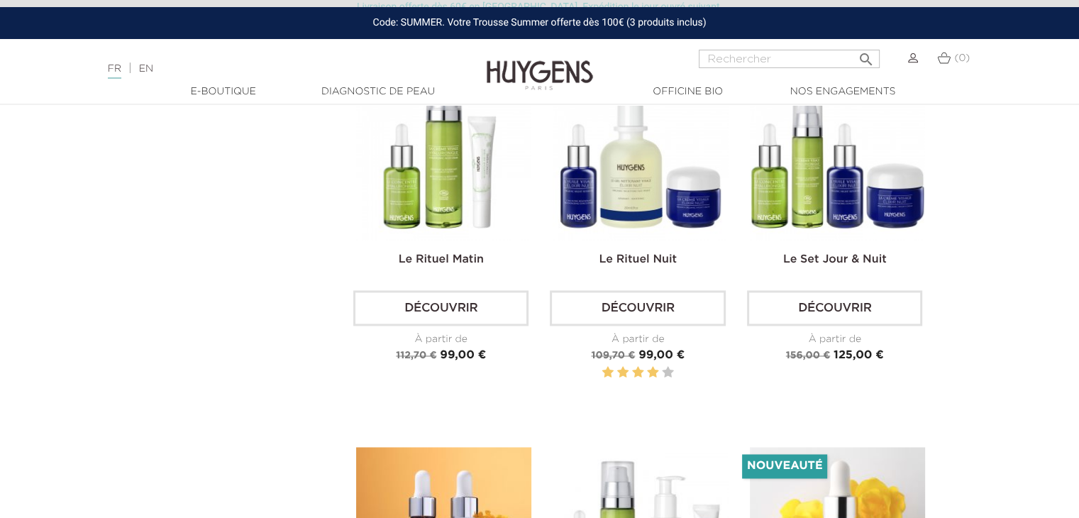
scroll to position [1984, 0]
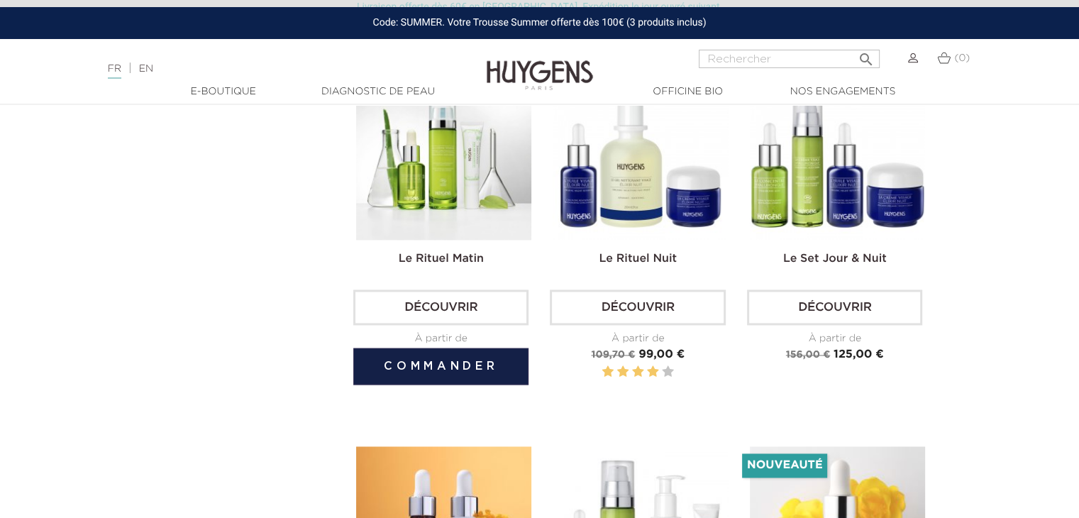
click at [468, 197] on img at bounding box center [443, 152] width 175 height 175
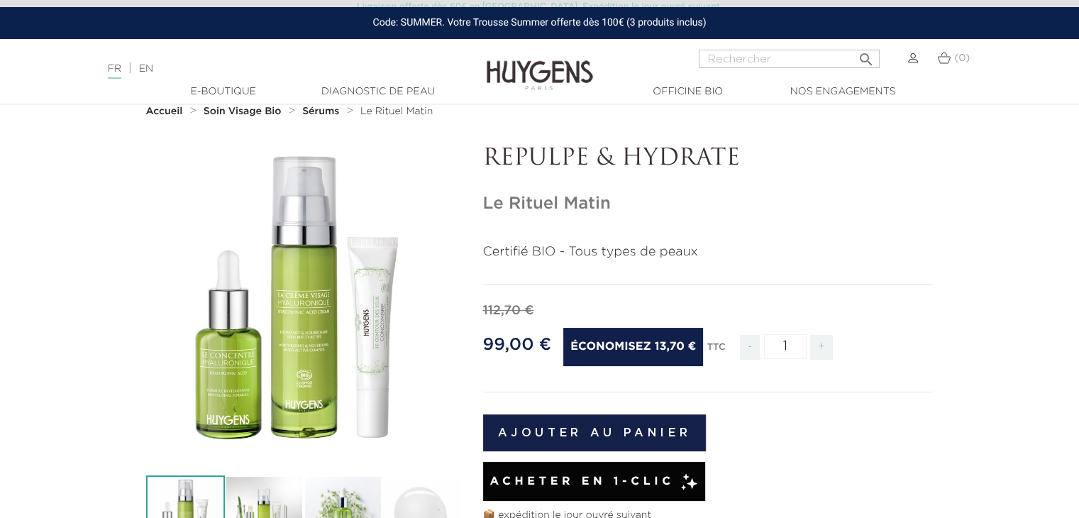
scroll to position [31, 0]
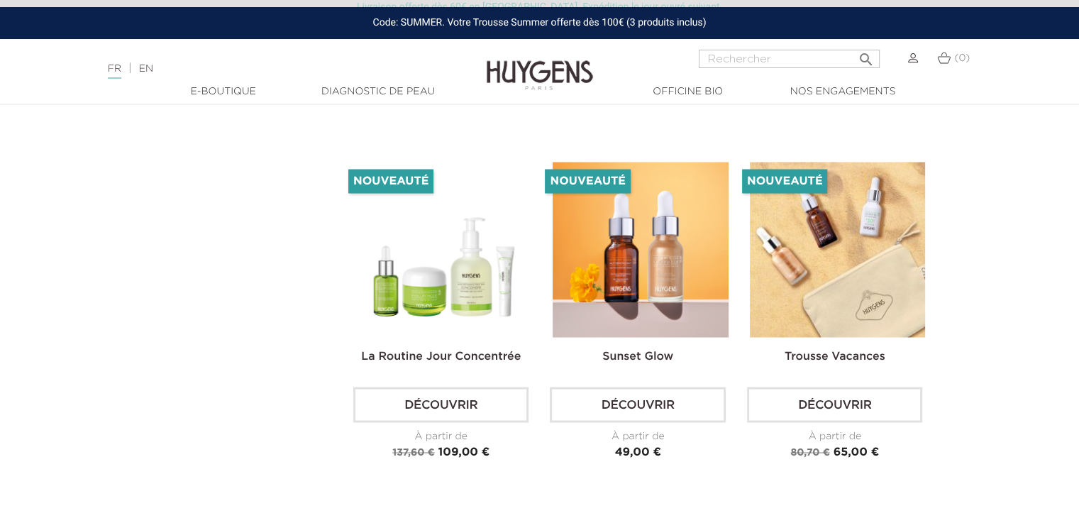
scroll to position [2654, 0]
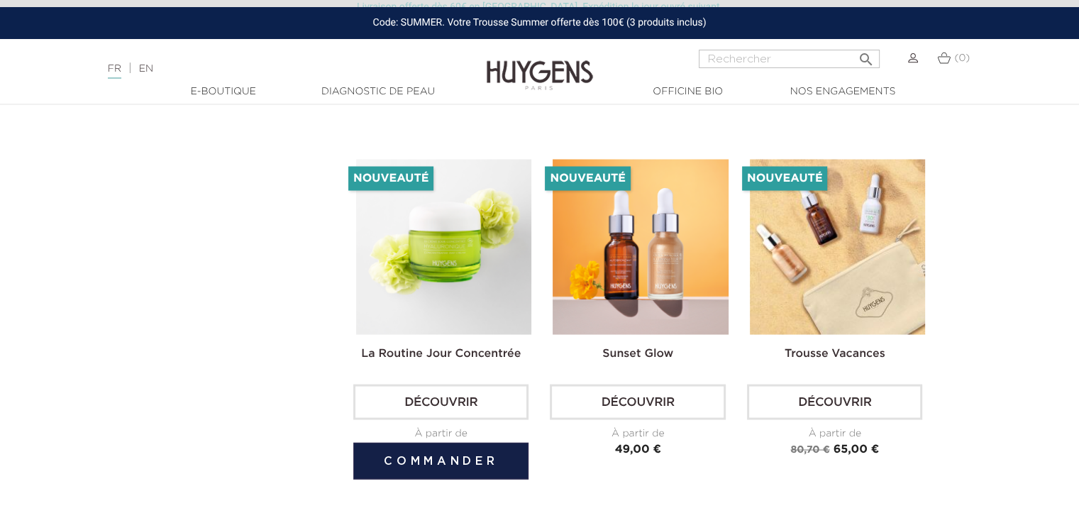
click at [466, 248] on img at bounding box center [443, 246] width 175 height 175
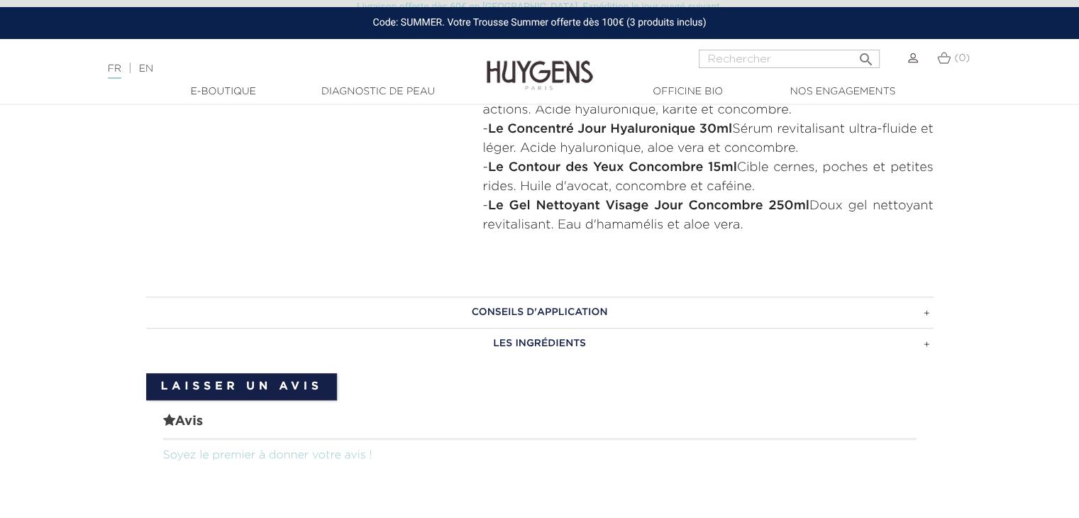
scroll to position [729, 0]
click at [756, 309] on h3 "CONSEILS D'APPLICATION" at bounding box center [540, 310] width 788 height 31
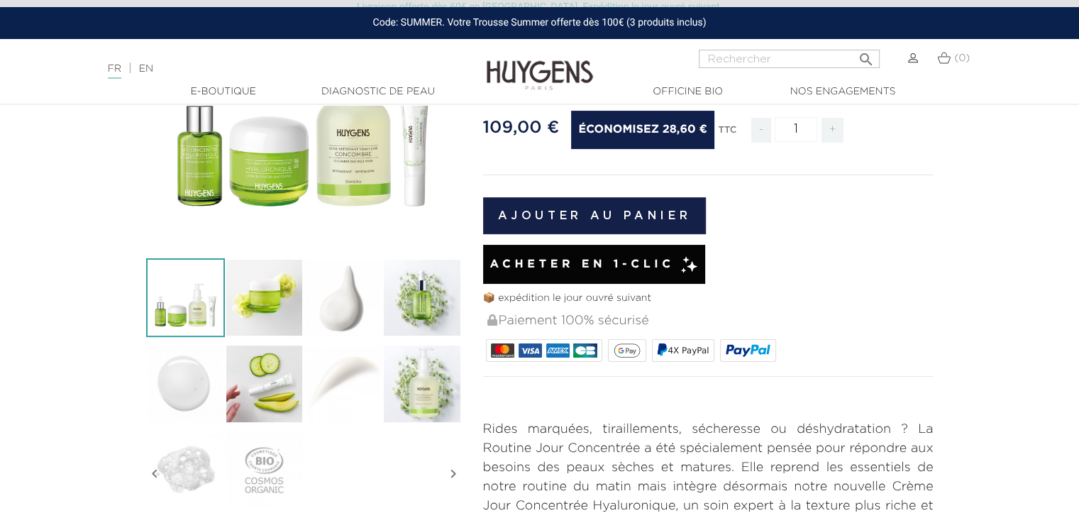
scroll to position [255, 0]
click at [284, 285] on img at bounding box center [264, 297] width 79 height 79
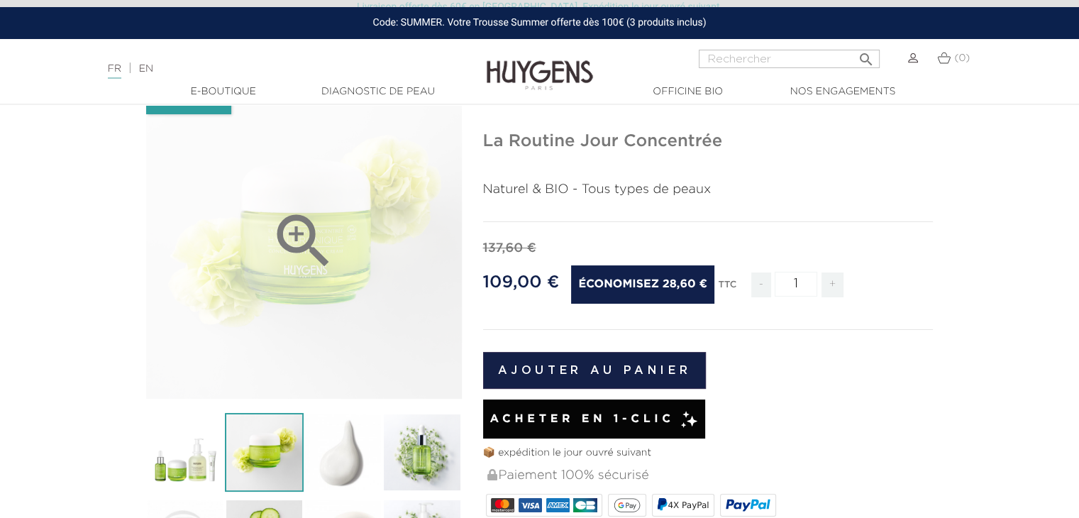
scroll to position [99, 0]
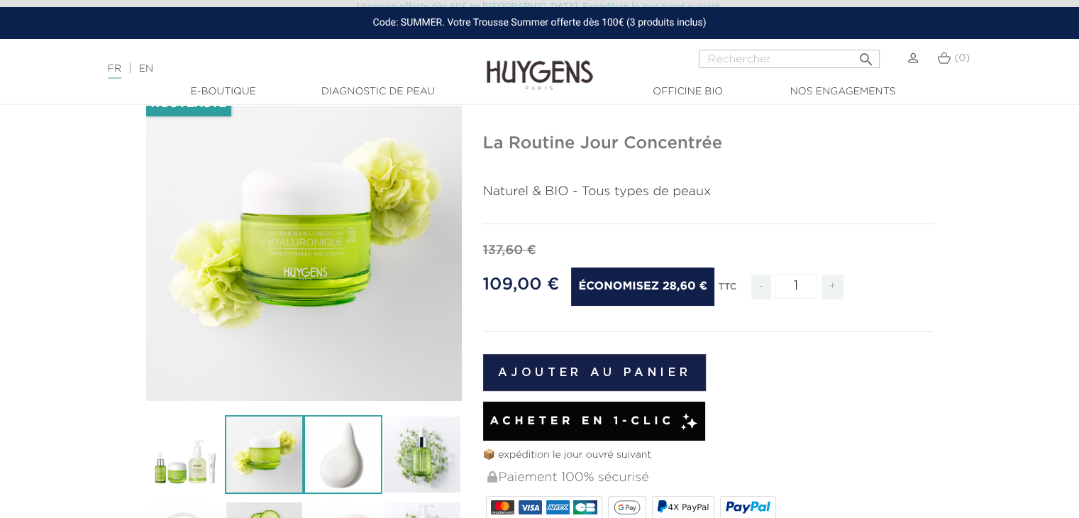
click at [349, 466] on img at bounding box center [343, 454] width 79 height 79
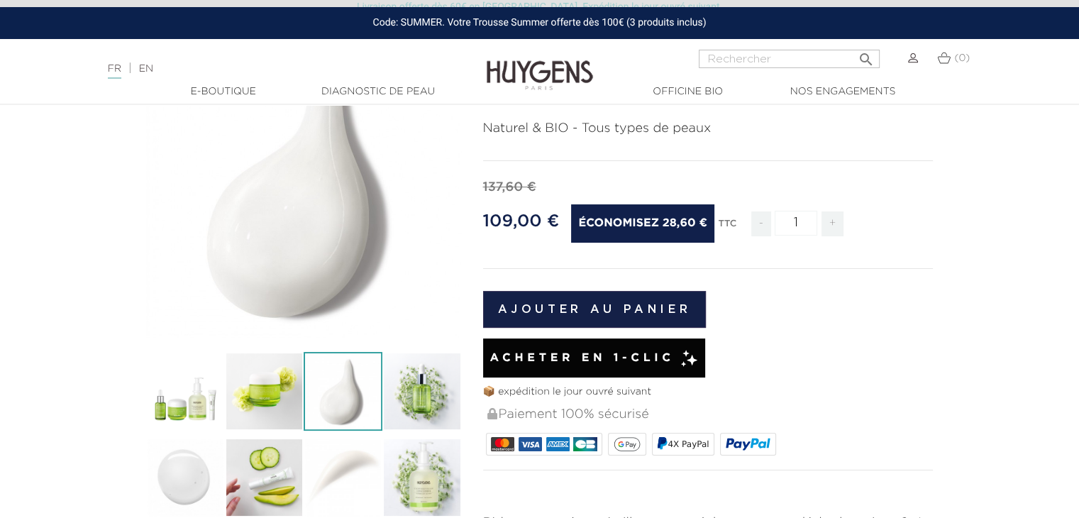
scroll to position [163, 0]
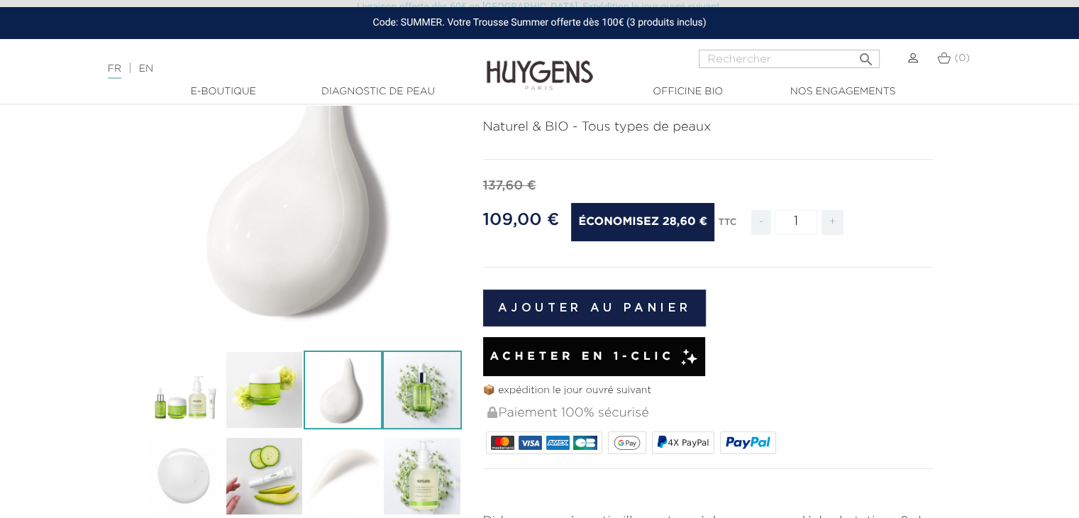
click at [401, 415] on img at bounding box center [421, 390] width 79 height 79
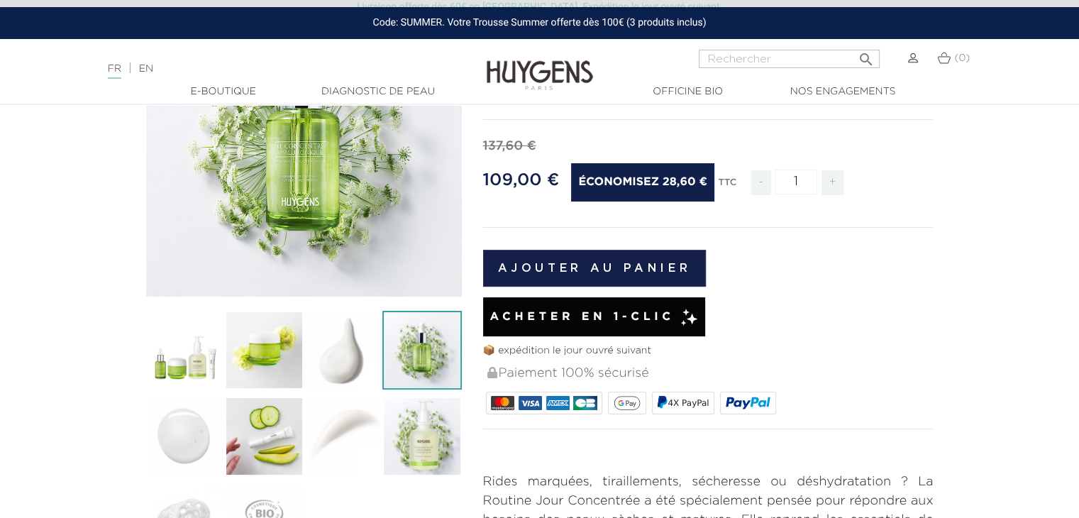
scroll to position [206, 0]
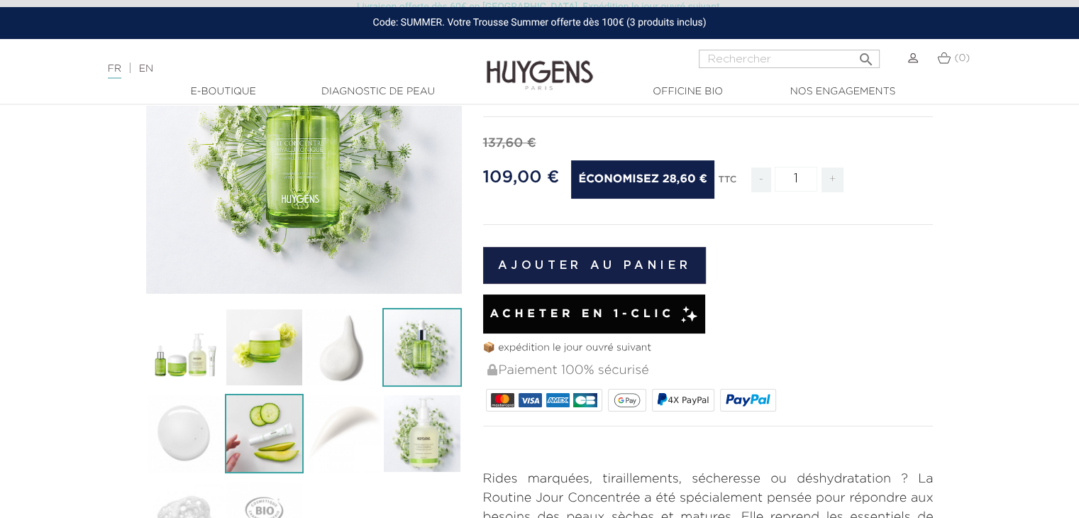
click at [259, 433] on img at bounding box center [264, 433] width 79 height 79
